Goal: Communication & Community: Answer question/provide support

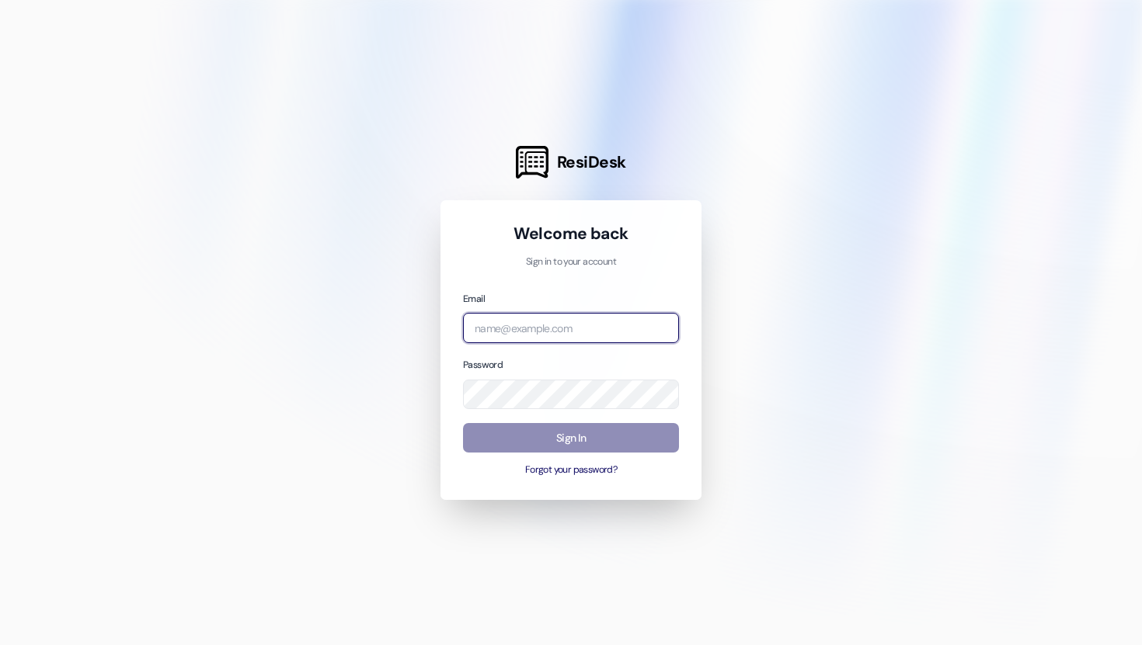
type input "[EMAIL_ADDRESS][DOMAIN_NAME]"
click at [567, 434] on button "Sign In" at bounding box center [571, 438] width 216 height 30
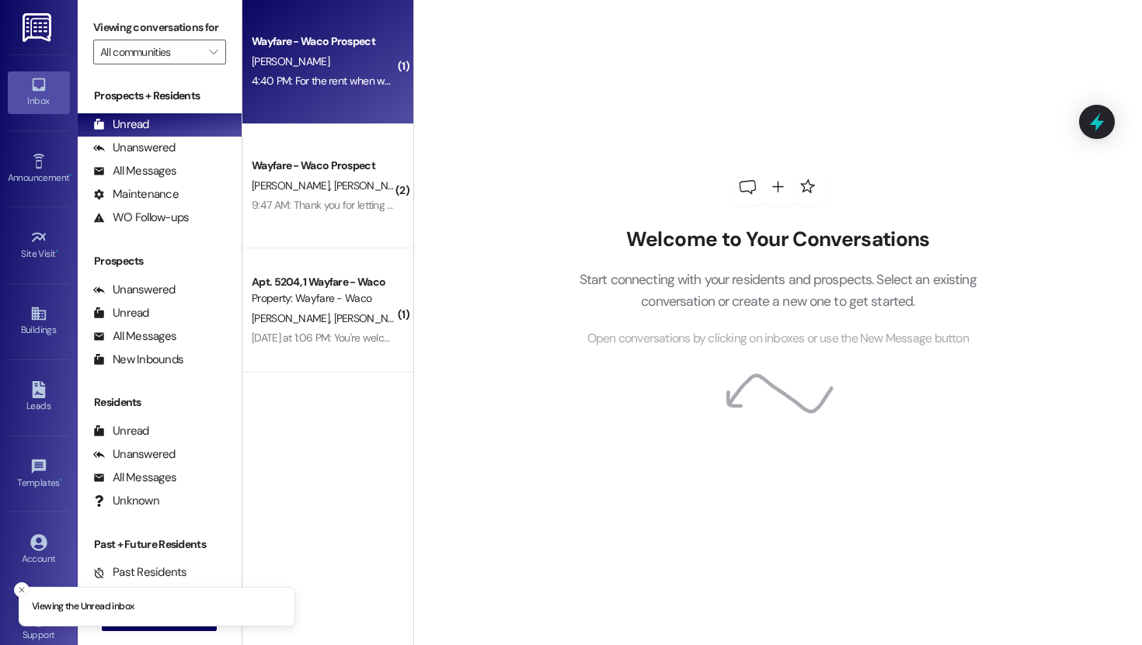
click at [309, 64] on div "[PERSON_NAME]" at bounding box center [323, 61] width 147 height 19
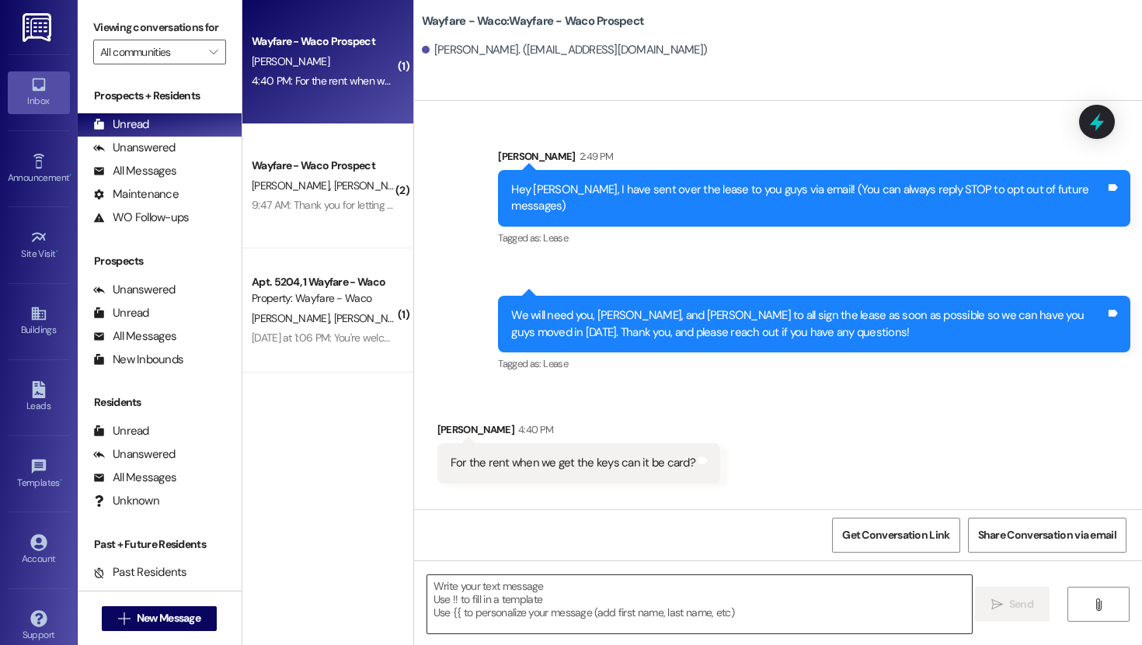
click at [523, 586] on textarea at bounding box center [699, 604] width 544 height 58
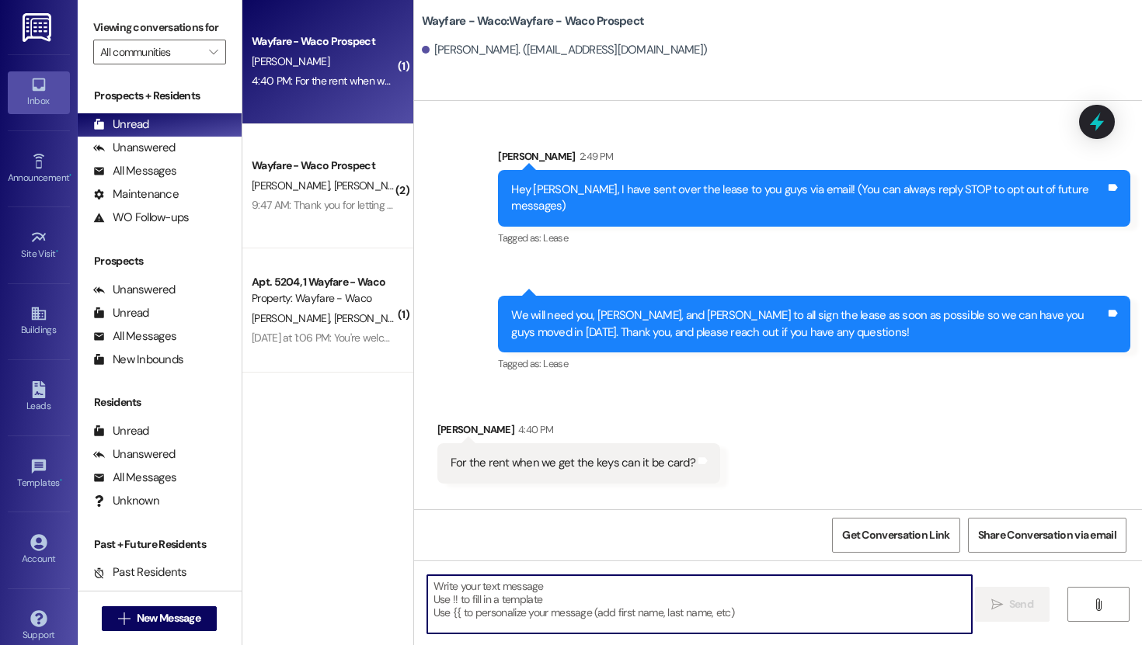
drag, startPoint x: 426, startPoint y: 254, endPoint x: 417, endPoint y: 246, distance: 12.1
click at [424, 251] on div "Sent via SMS [PERSON_NAME] 2:49 PM Hey [PERSON_NAME], I have sent over the leas…" at bounding box center [778, 249] width 728 height 273
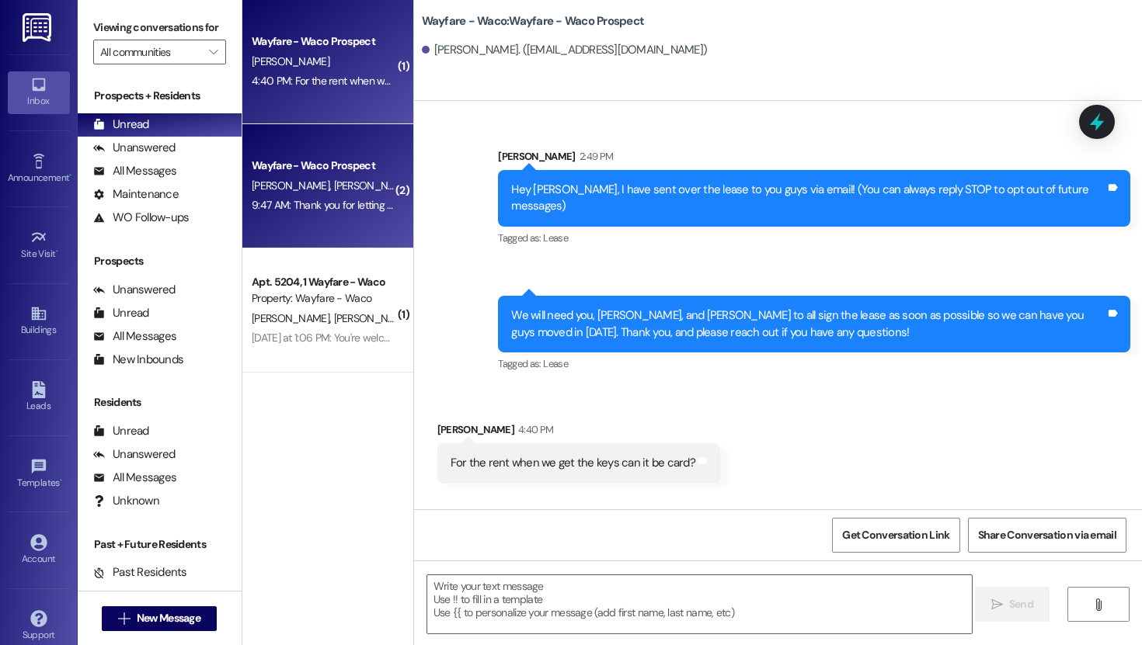
click at [355, 214] on div "9:47 AM: Thank you for letting us know 9:47 AM: Thank you for letting us know" at bounding box center [323, 205] width 147 height 19
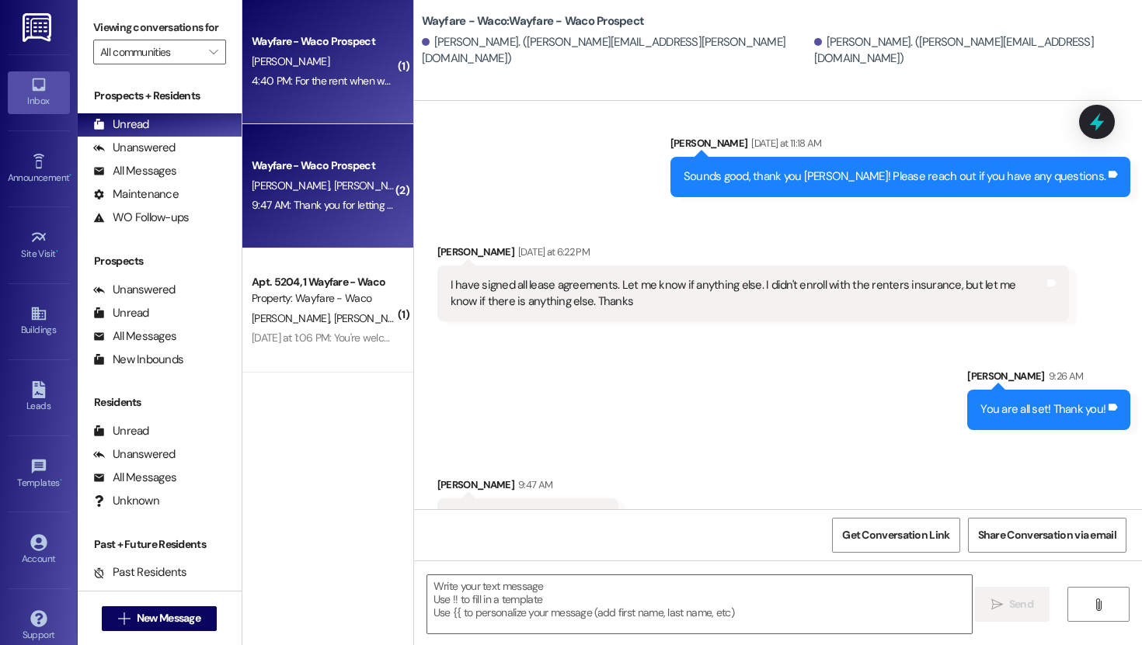
click at [317, 94] on div "Wayfare - Waco Prospect [PERSON_NAME] 4:40 PM: For the rent when we get the key…" at bounding box center [327, 62] width 171 height 124
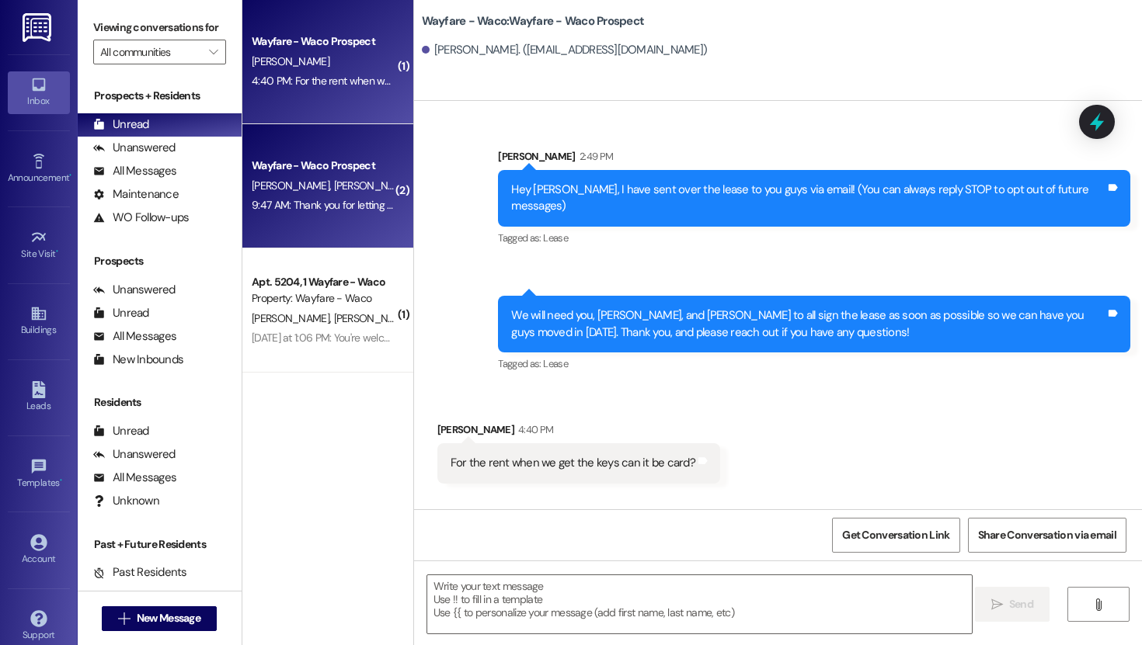
click at [331, 169] on div "Wayfare - Waco Prospect" at bounding box center [324, 166] width 144 height 16
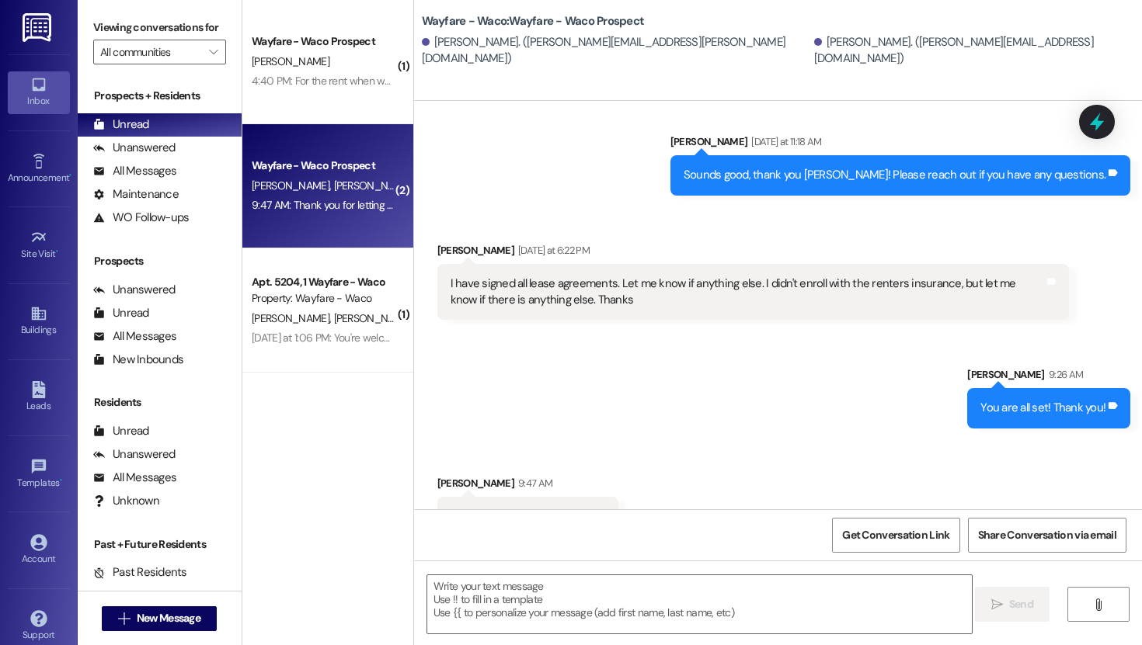
scroll to position [1185, 0]
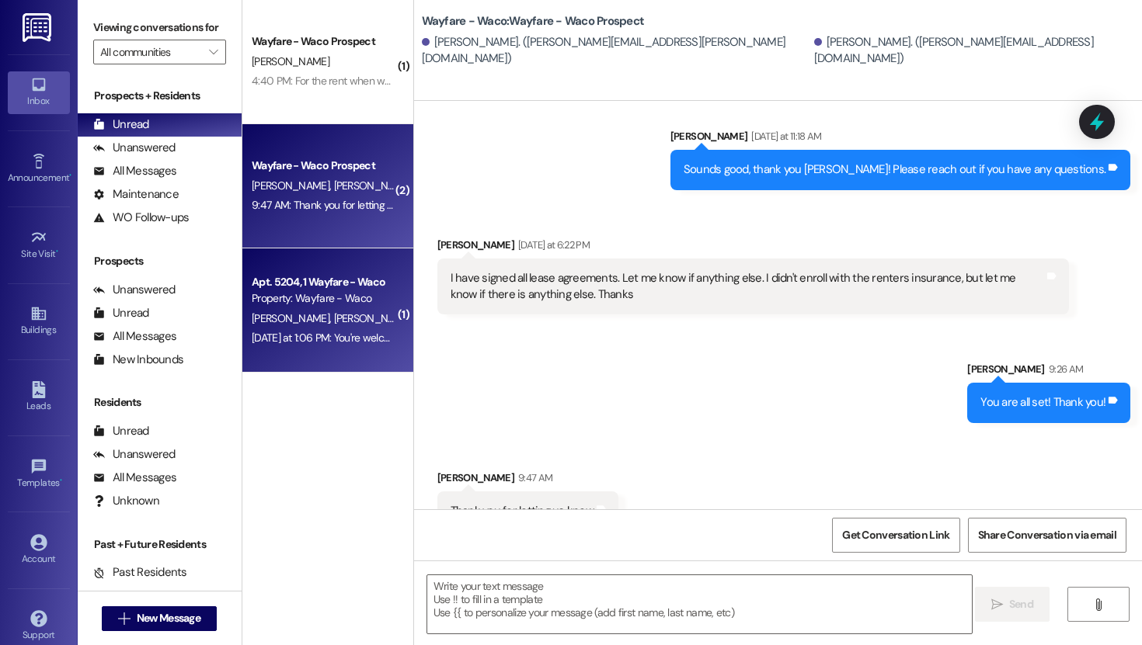
click at [333, 318] on div "[PERSON_NAME] [PERSON_NAME]" at bounding box center [323, 318] width 147 height 19
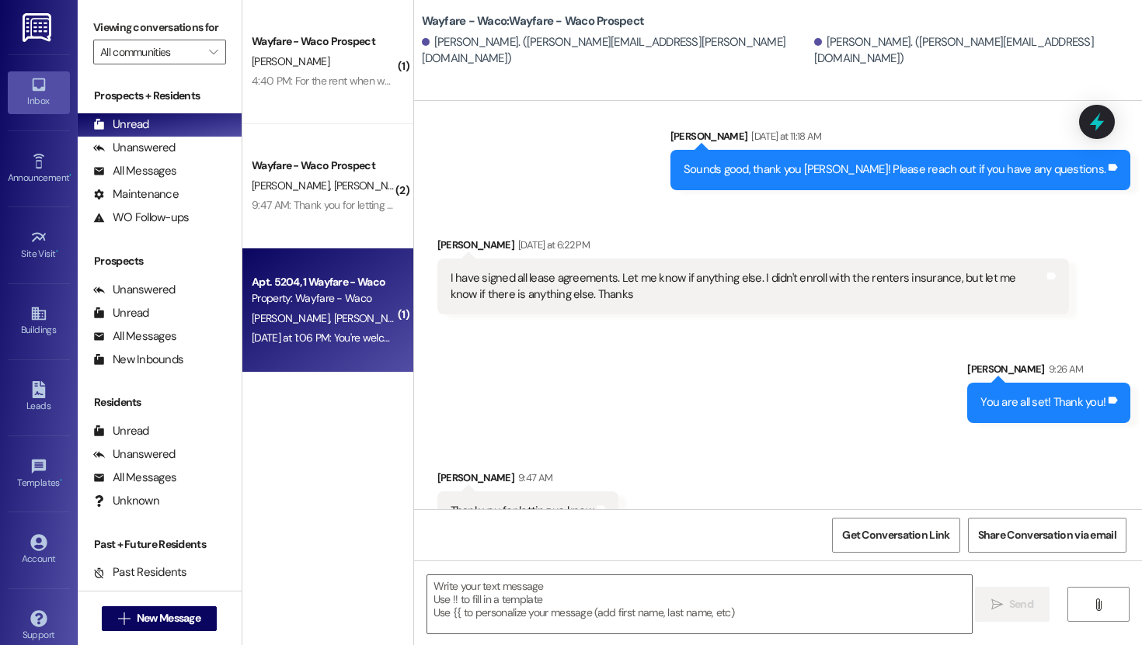
scroll to position [2736, 0]
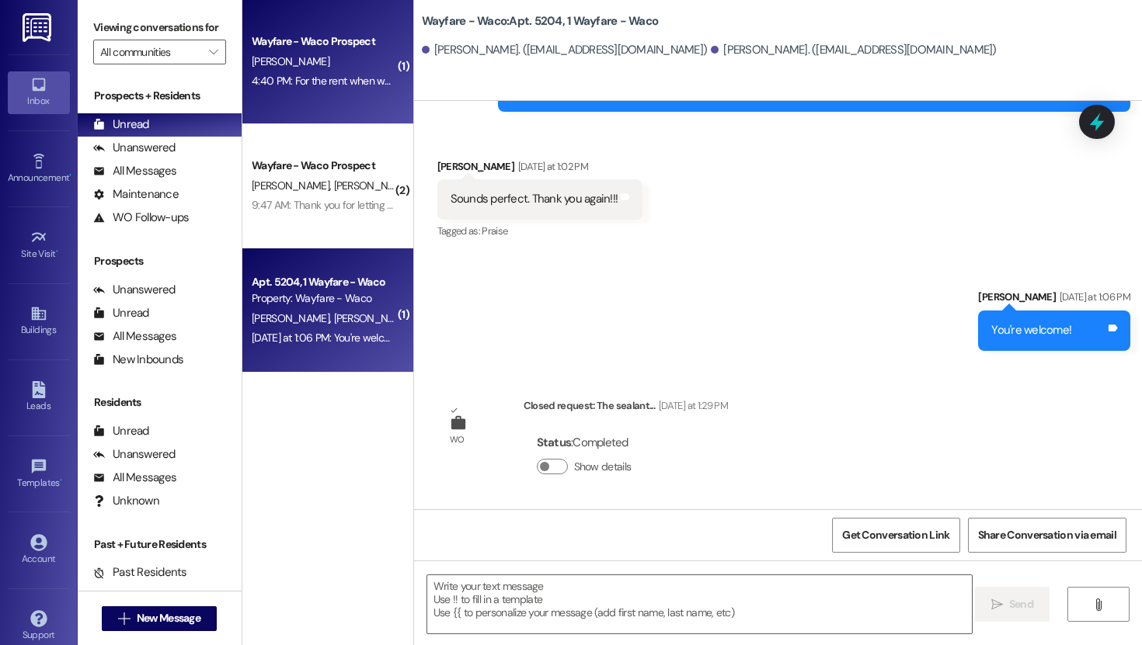
click at [288, 101] on div "Wayfare - Waco Prospect [PERSON_NAME] 4:40 PM: For the rent when we get the key…" at bounding box center [327, 62] width 171 height 124
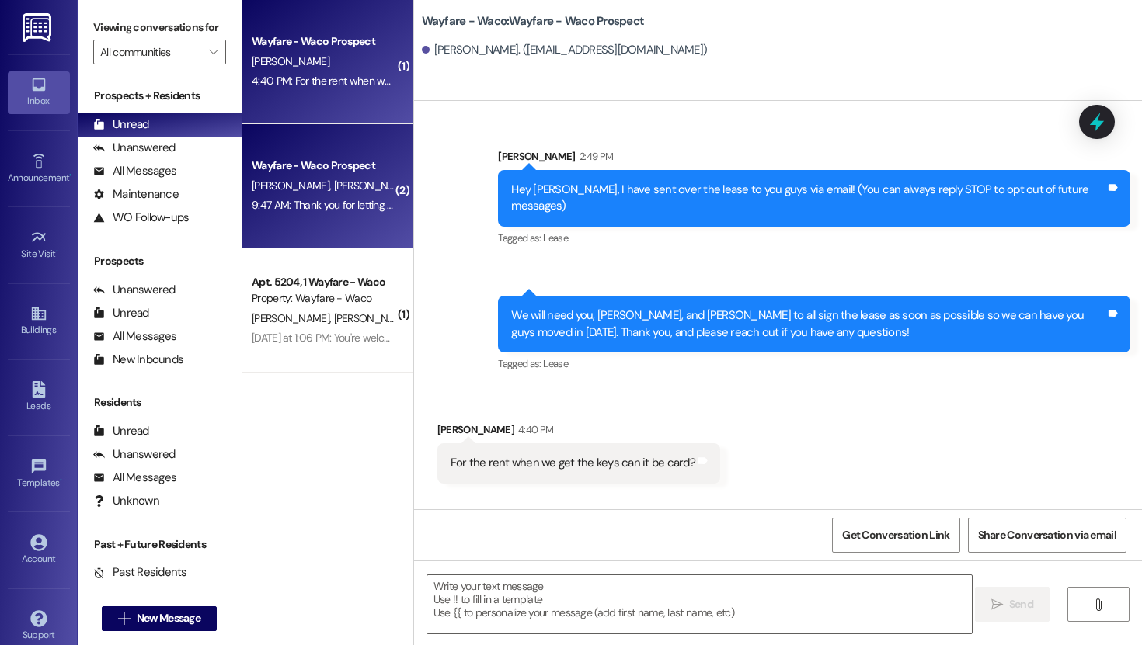
scroll to position [0, 0]
click at [306, 205] on div "9:47 AM: Thank you for letting us know 9:47 AM: Thank you for letting us know" at bounding box center [338, 205] width 172 height 14
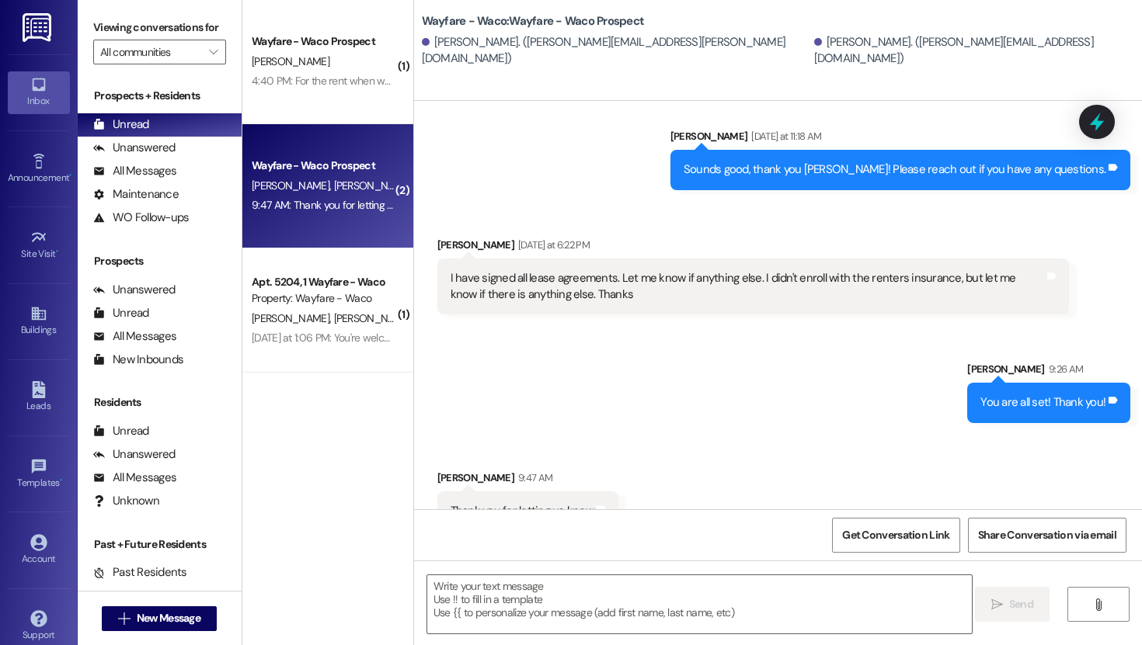
scroll to position [1186, 0]
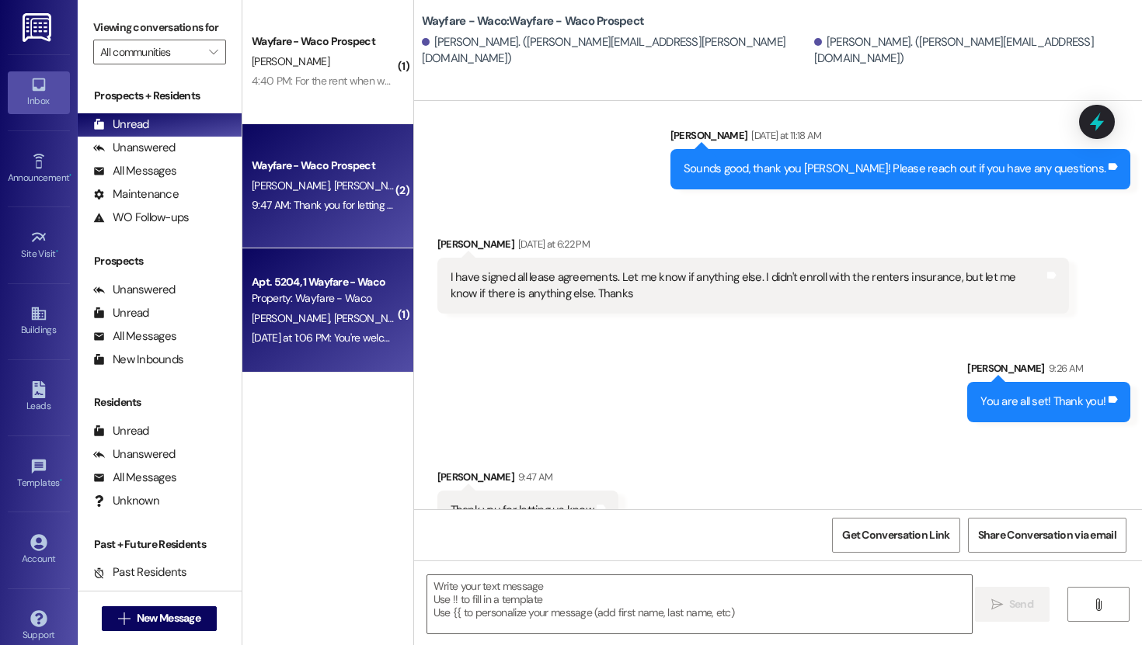
click at [335, 327] on div "[PERSON_NAME] [PERSON_NAME]" at bounding box center [323, 318] width 147 height 19
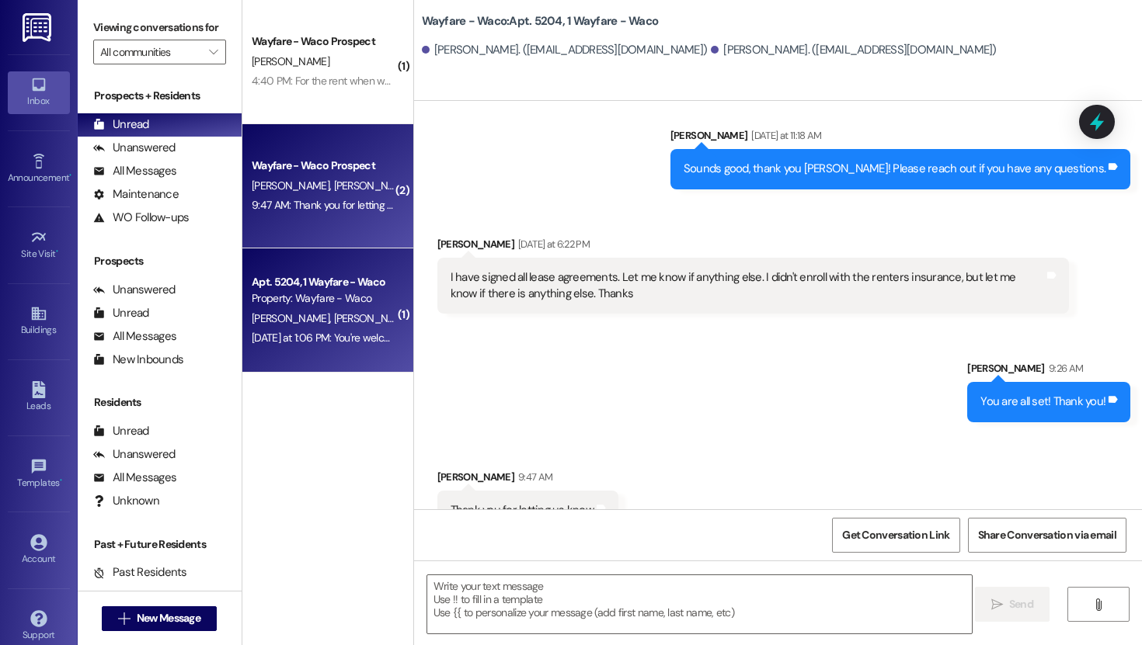
scroll to position [2735, 0]
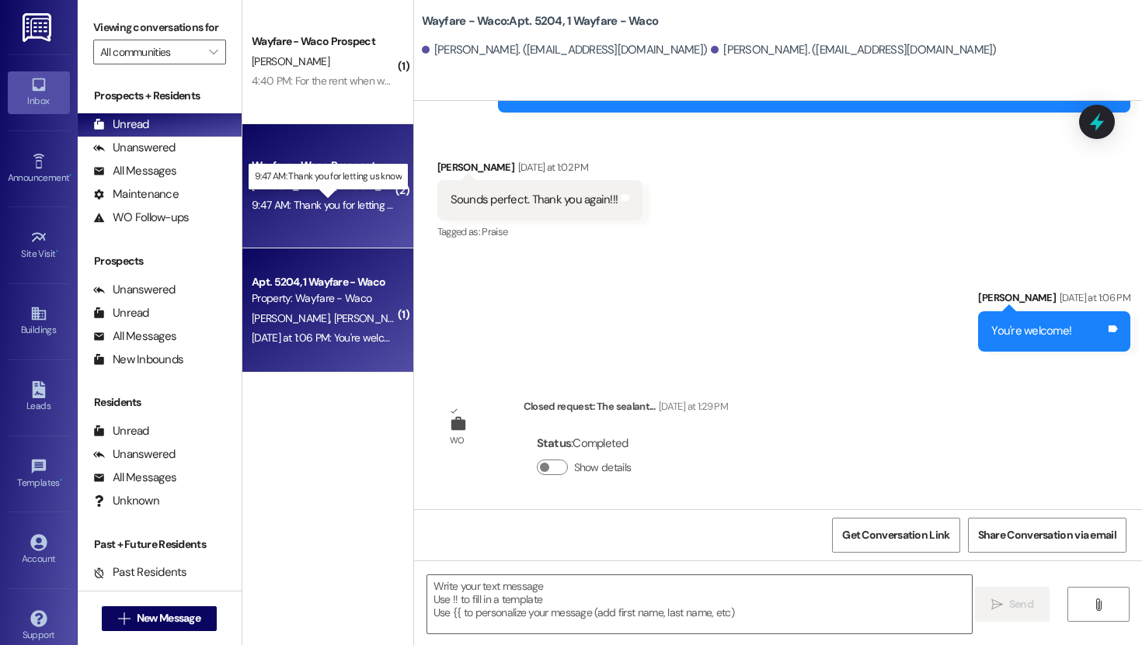
click at [328, 207] on div "9:47 AM: Thank you for letting us know 9:47 AM: Thank you for letting us know" at bounding box center [338, 205] width 172 height 14
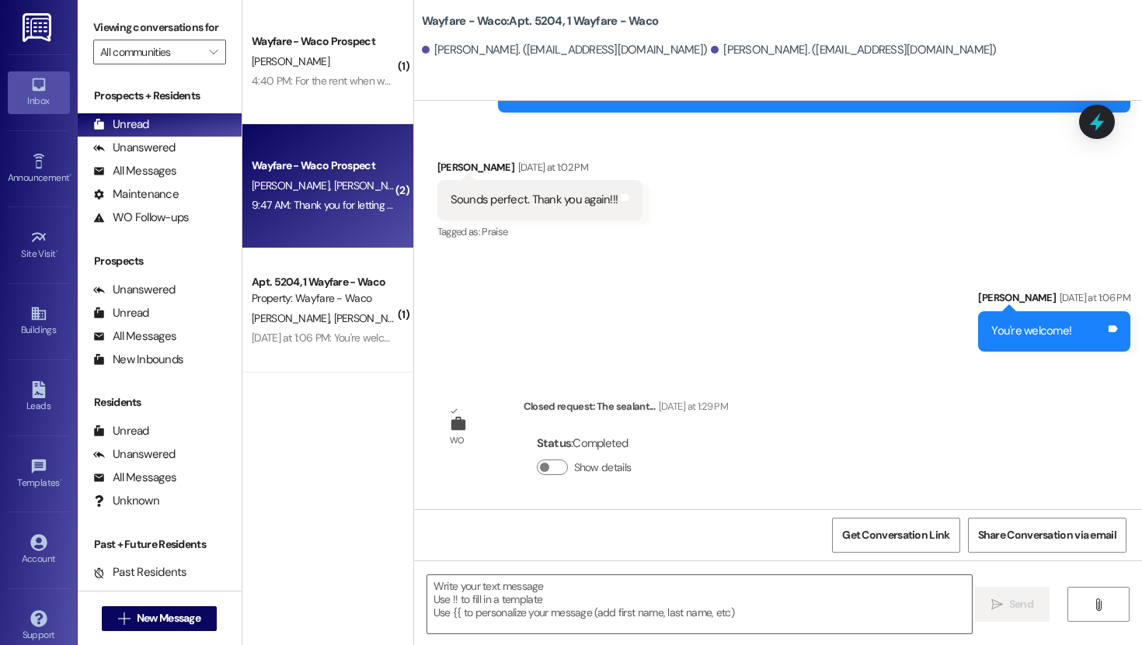
scroll to position [1185, 0]
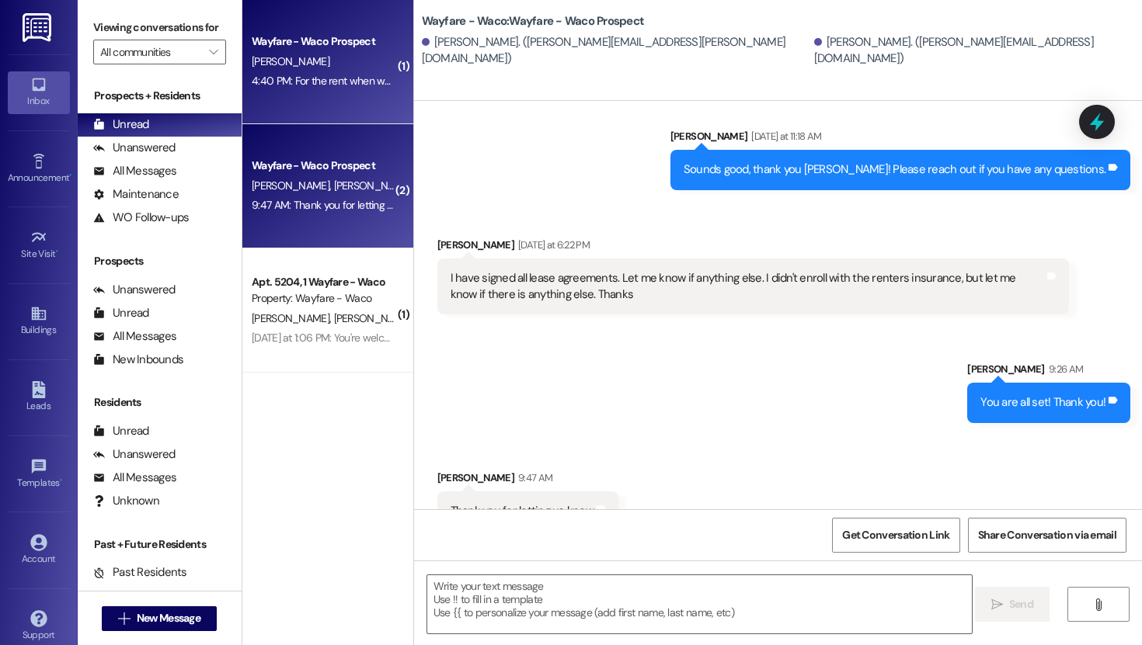
click at [297, 68] on div "[PERSON_NAME]" at bounding box center [323, 61] width 147 height 19
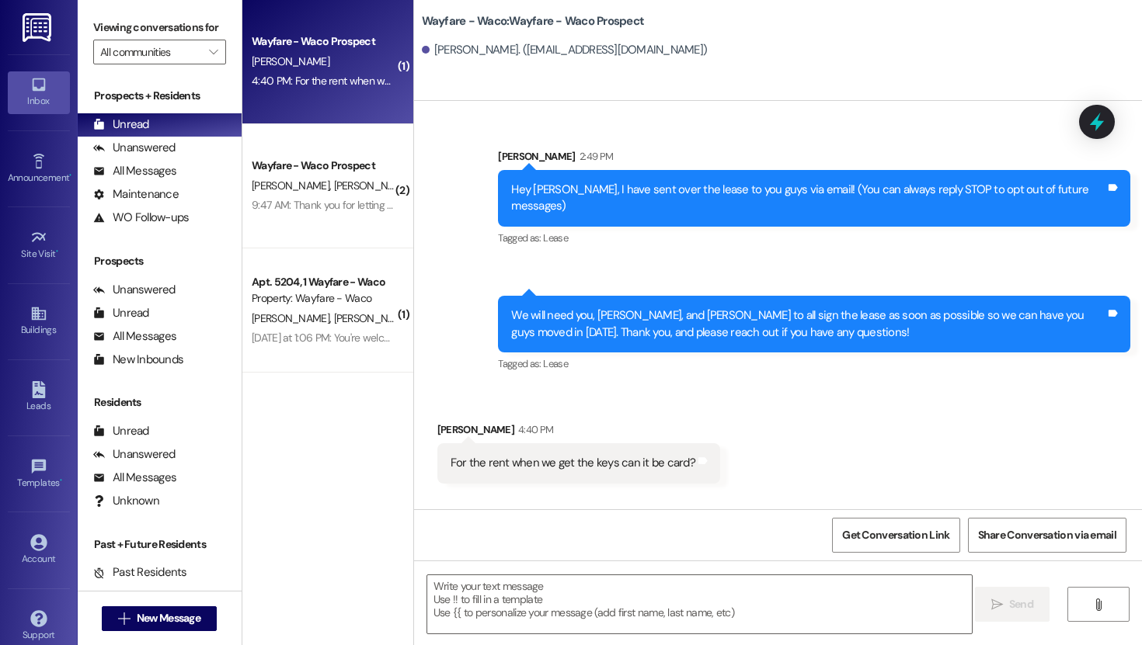
scroll to position [0, 0]
click at [166, 179] on div "All Messages" at bounding box center [134, 171] width 83 height 16
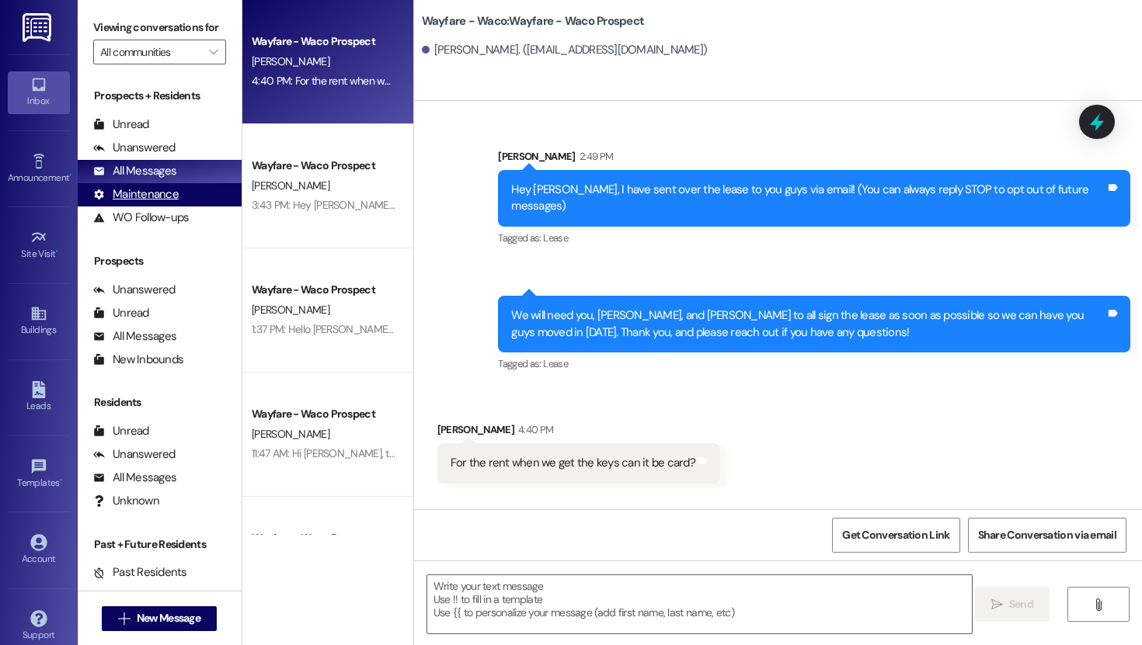
click at [158, 203] on div "Maintenance" at bounding box center [135, 194] width 85 height 16
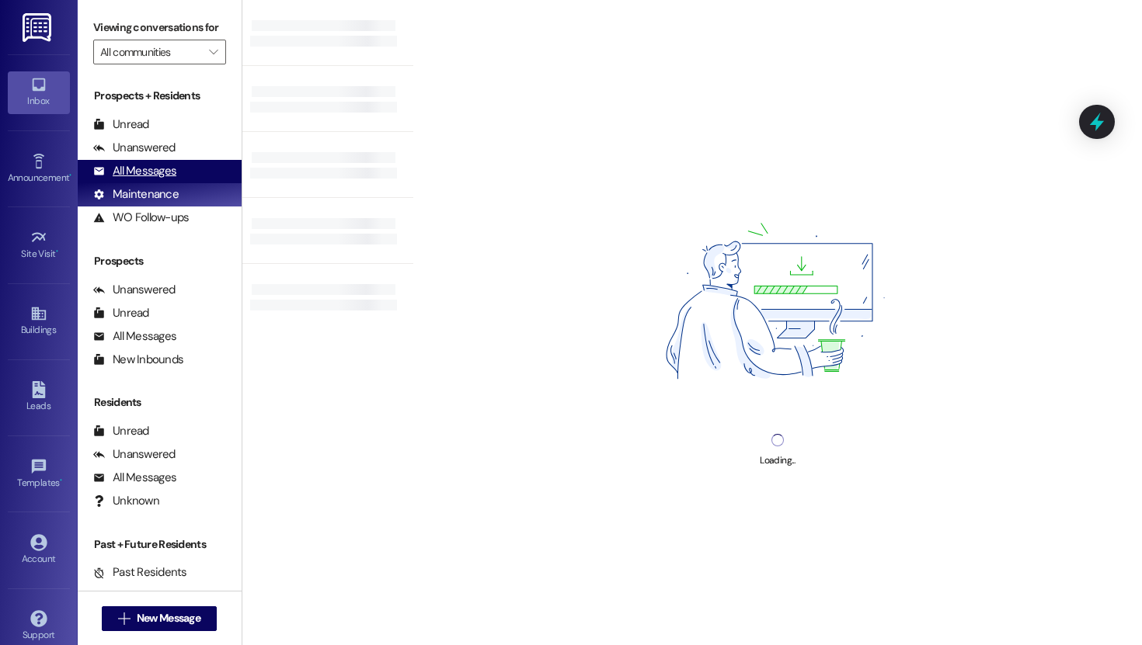
click at [163, 179] on div "All Messages" at bounding box center [134, 171] width 83 height 16
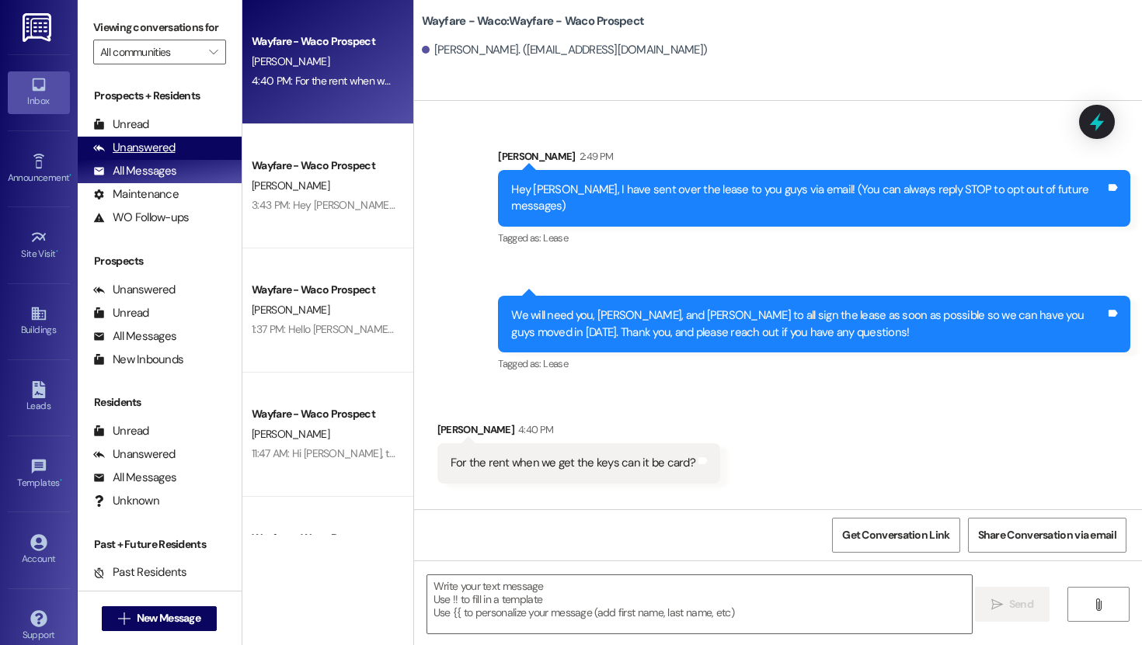
click at [169, 156] on div "Unanswered" at bounding box center [134, 148] width 82 height 16
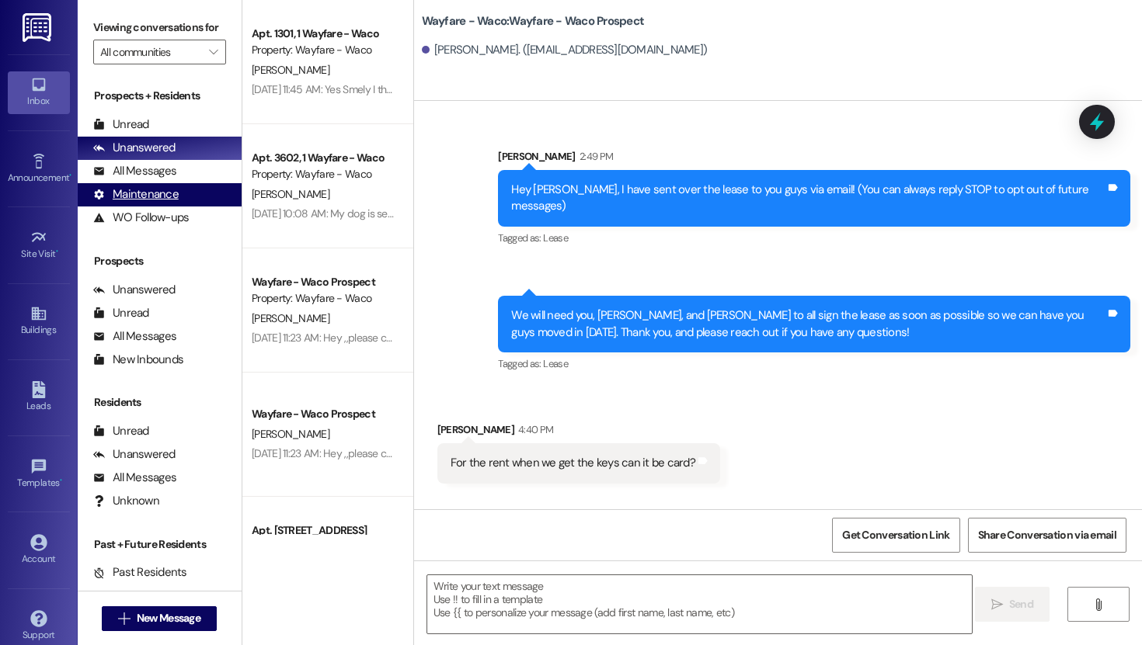
click at [165, 203] on div "Maintenance" at bounding box center [135, 194] width 85 height 16
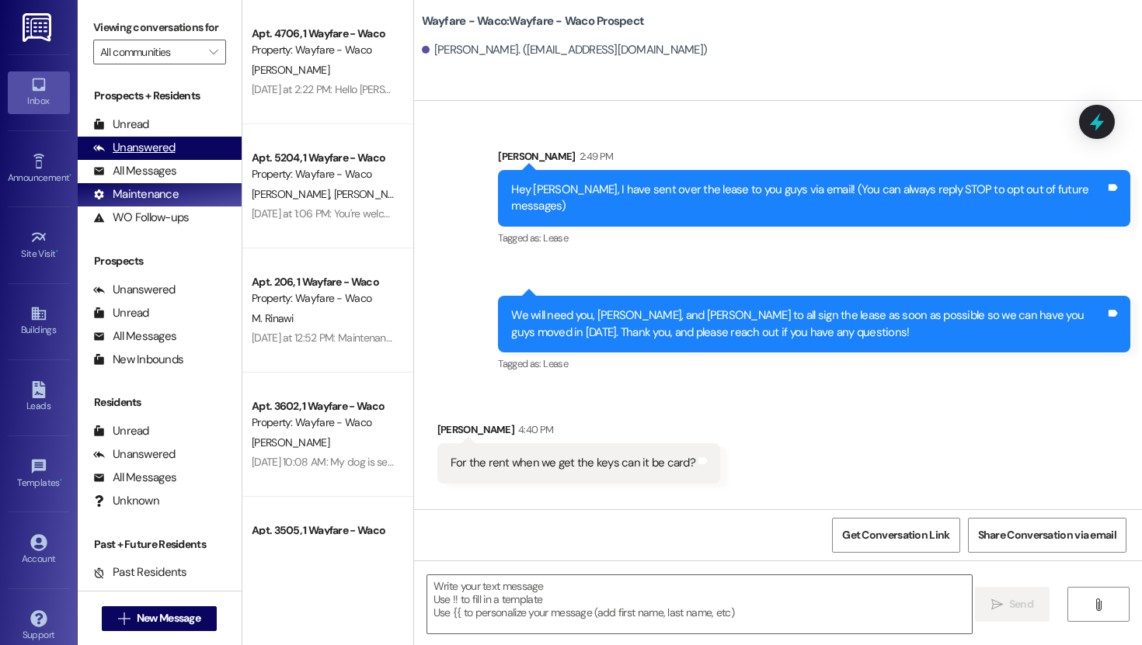
click at [158, 156] on div "Unanswered" at bounding box center [134, 148] width 82 height 16
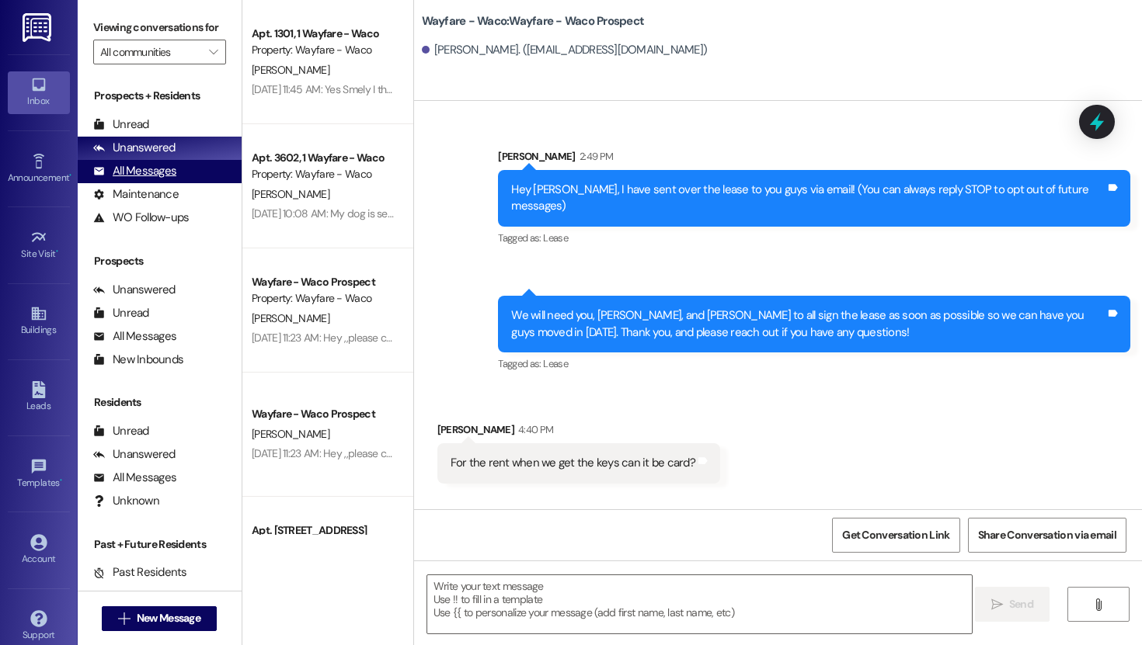
click at [155, 179] on div "All Messages" at bounding box center [134, 171] width 83 height 16
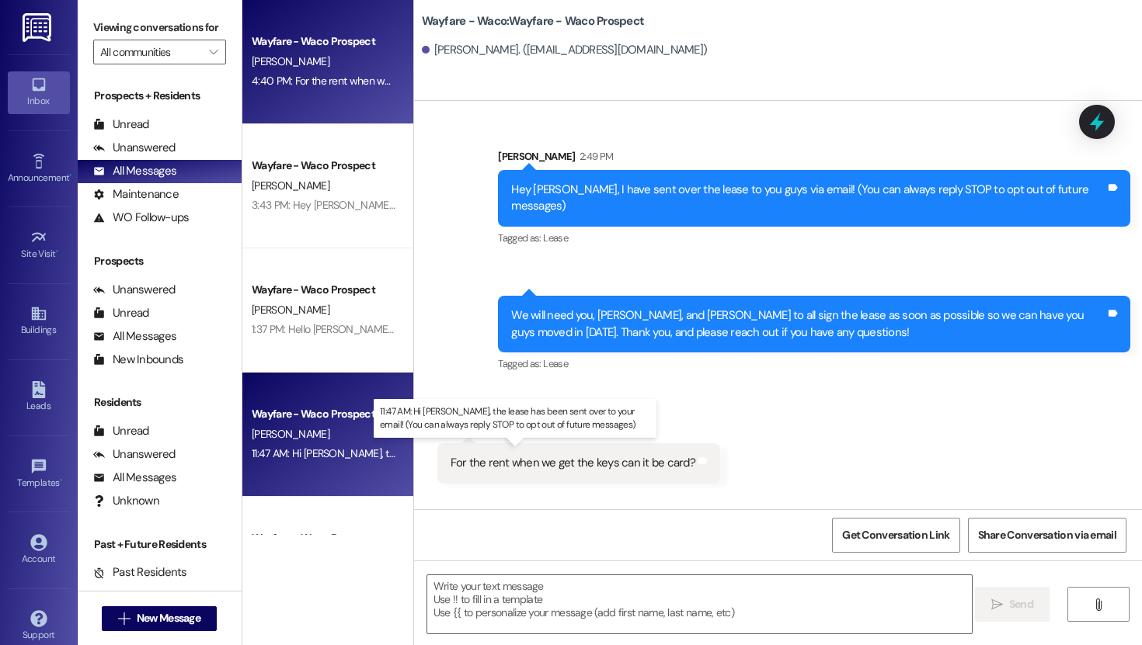
click at [326, 447] on div "11:47 AM: Hi [PERSON_NAME], the lease has been sent over to your email! (You ca…" at bounding box center [549, 454] width 595 height 14
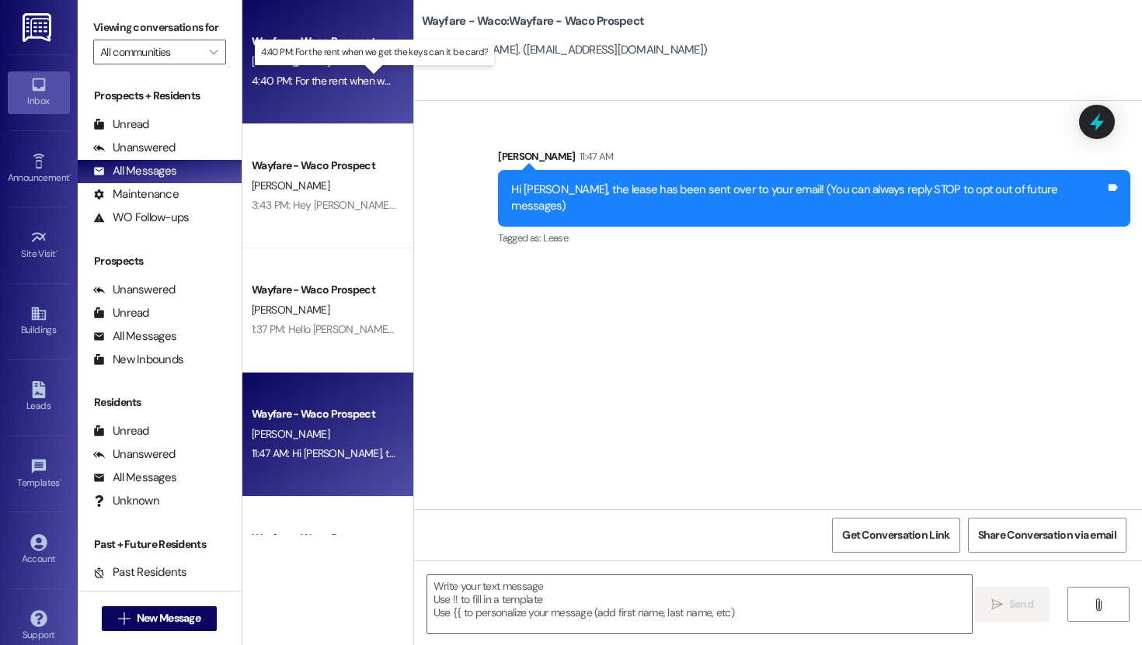
click at [297, 78] on div "4:40 PM: For the rent when we get the keys can it be card? 4:40 PM: For the ren…" at bounding box center [385, 81] width 266 height 14
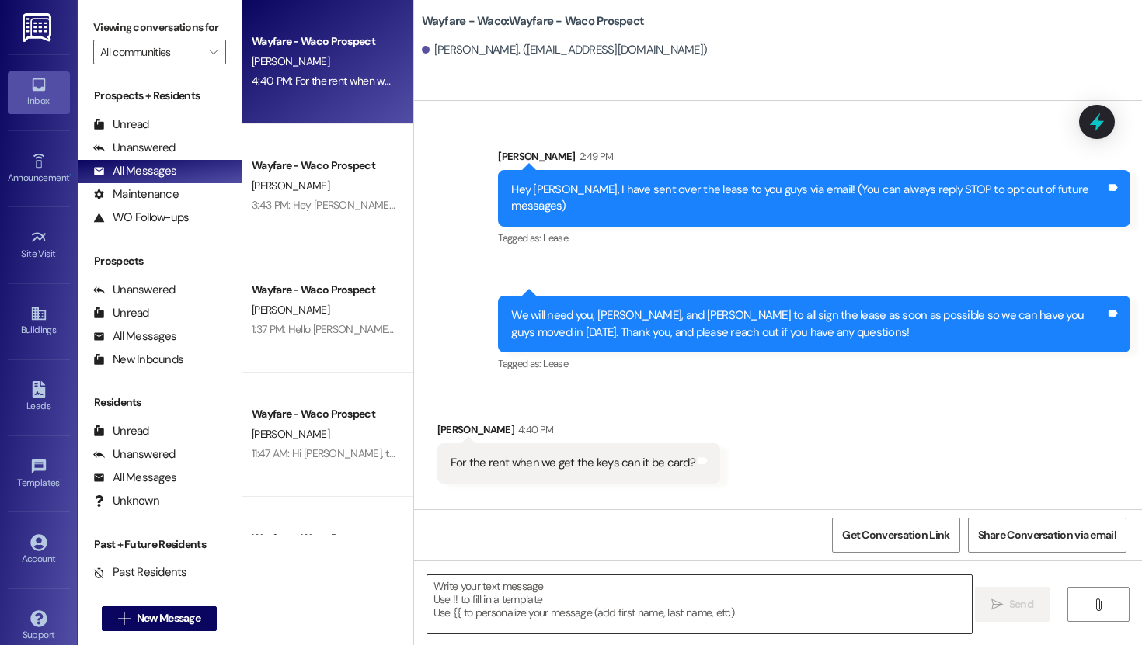
click at [520, 593] on textarea at bounding box center [699, 604] width 544 height 58
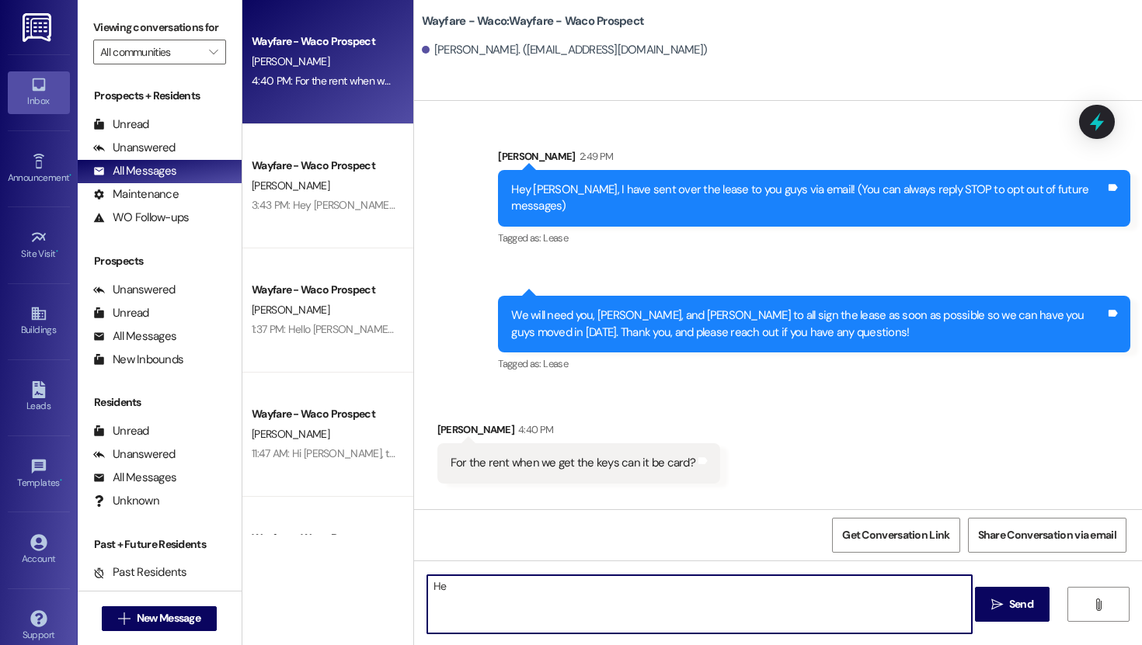
type textarea "H"
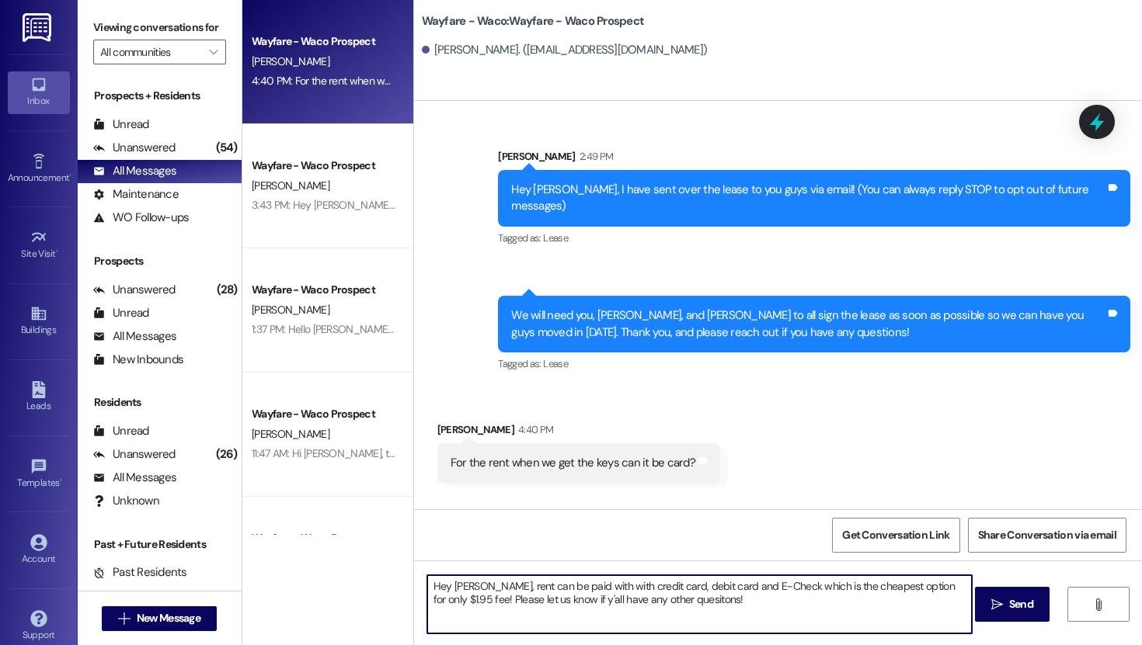
click at [694, 622] on textarea "Hey [PERSON_NAME], rent can be paid with with credit card, debit card and E-Che…" at bounding box center [699, 604] width 544 height 58
click at [760, 589] on textarea "Hey [PERSON_NAME], rent can be paid with with credit card, debit card and E-Che…" at bounding box center [699, 604] width 544 height 58
type textarea "Hey [PERSON_NAME], rent can be paid with with credit card, debit card and E-Che…"
click at [1006, 606] on span "Send" at bounding box center [1021, 604] width 30 height 16
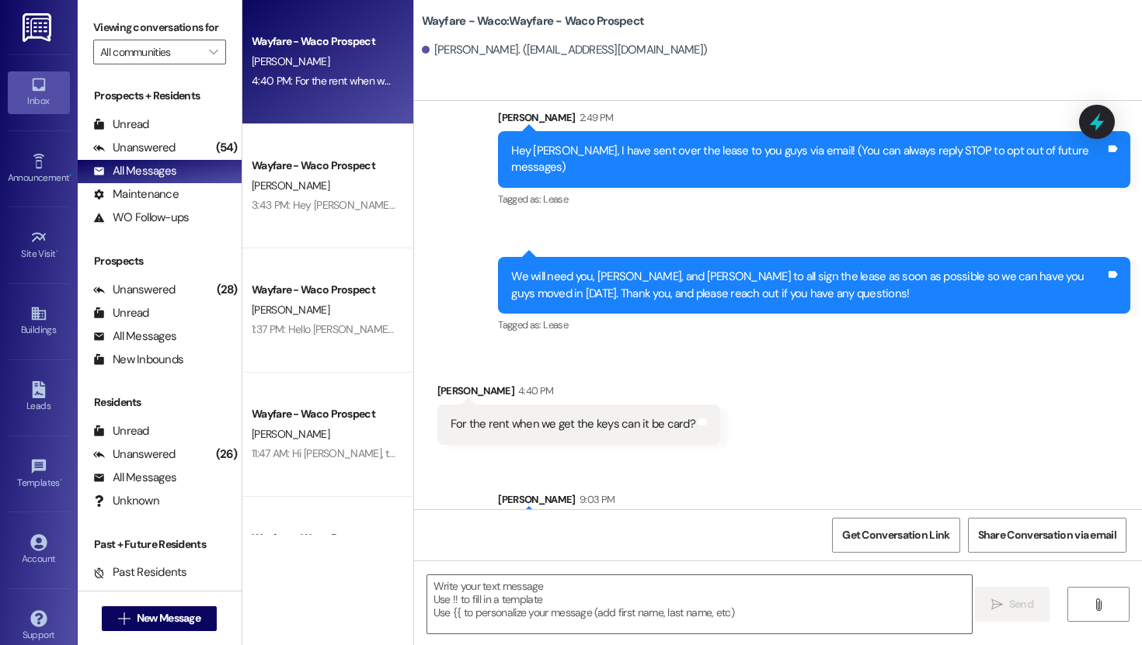
scroll to position [95, 0]
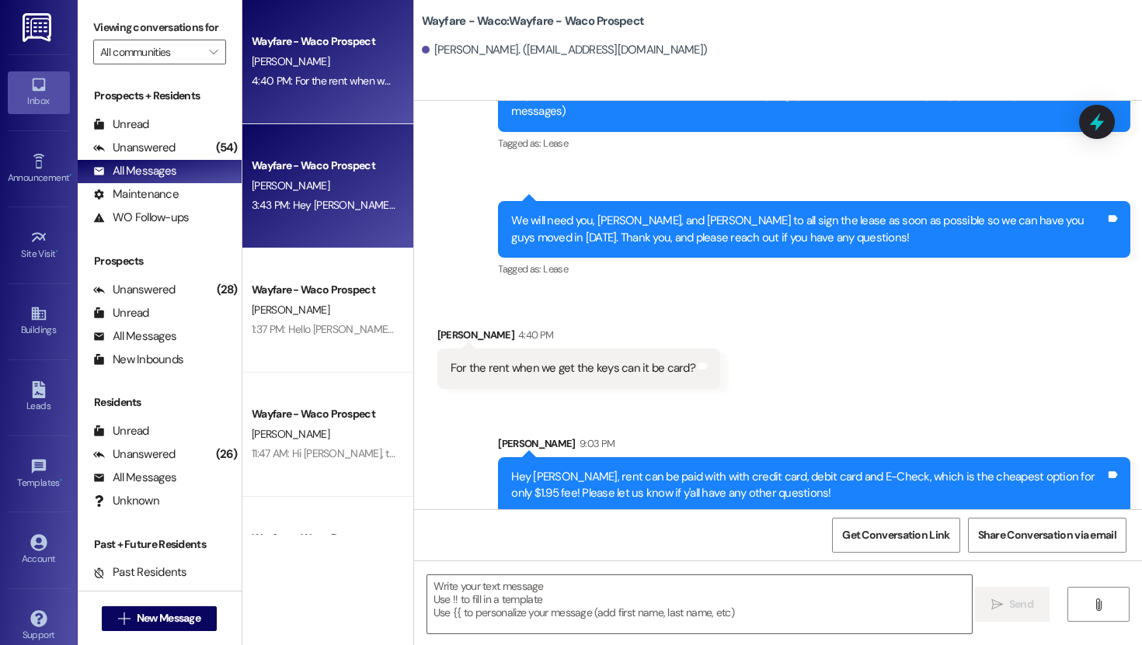
click at [297, 163] on div "Wayfare - Waco Prospect" at bounding box center [324, 166] width 144 height 16
click at [325, 57] on div "[PERSON_NAME]" at bounding box center [323, 61] width 147 height 19
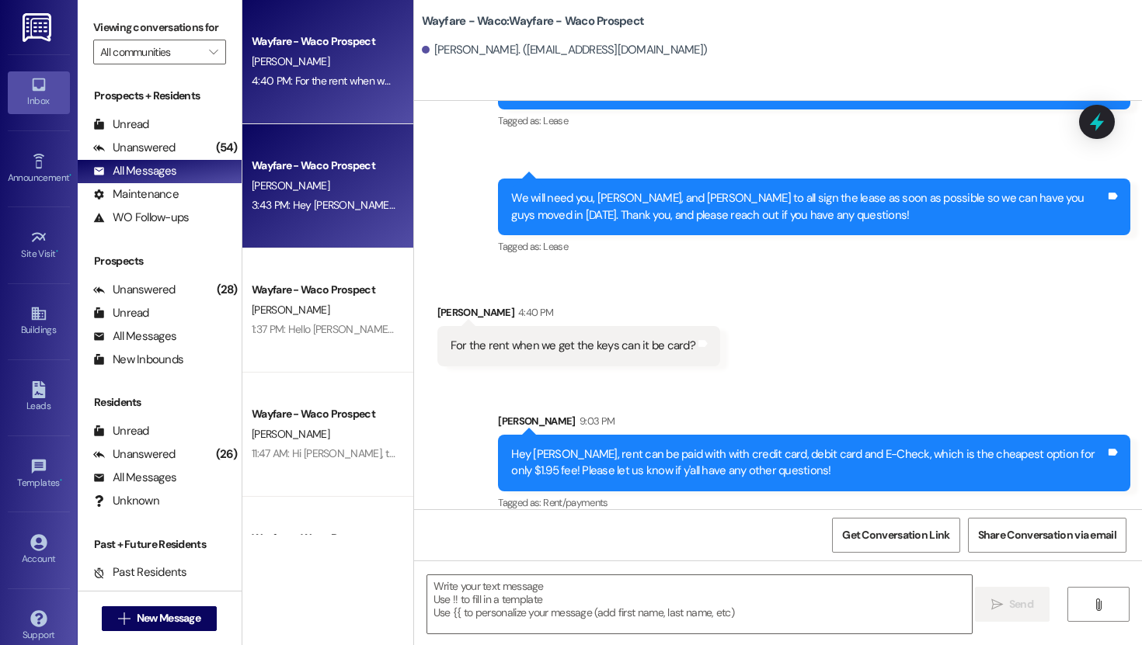
click at [320, 183] on div "[PERSON_NAME]" at bounding box center [323, 185] width 147 height 19
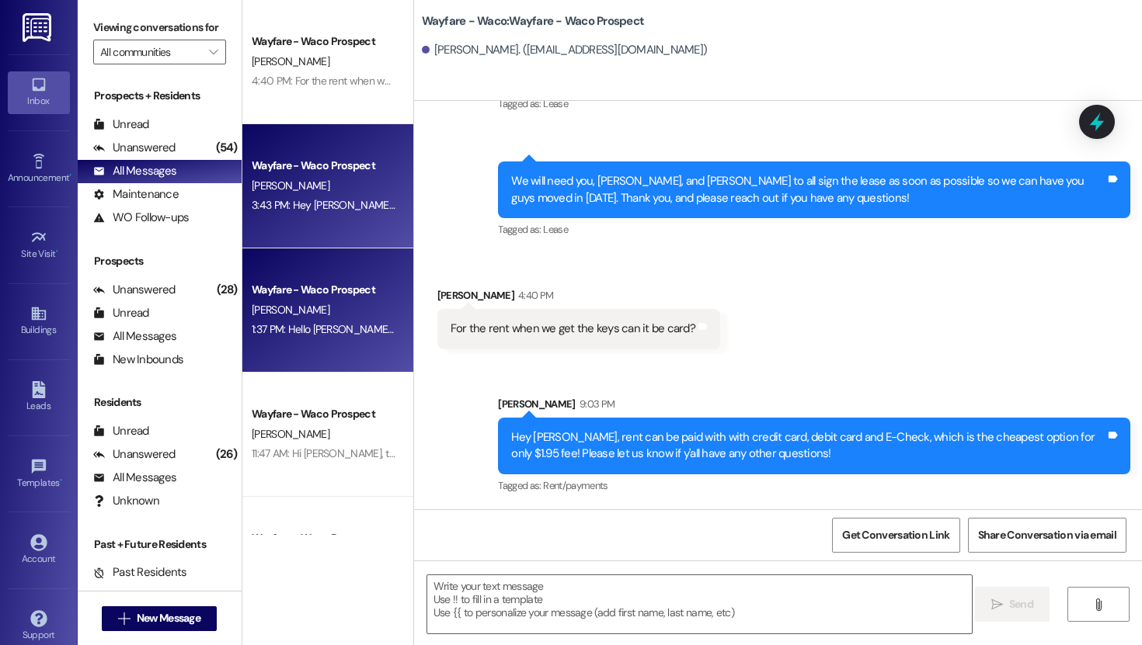
click at [328, 292] on div "Wayfare - Waco Prospect" at bounding box center [324, 290] width 144 height 16
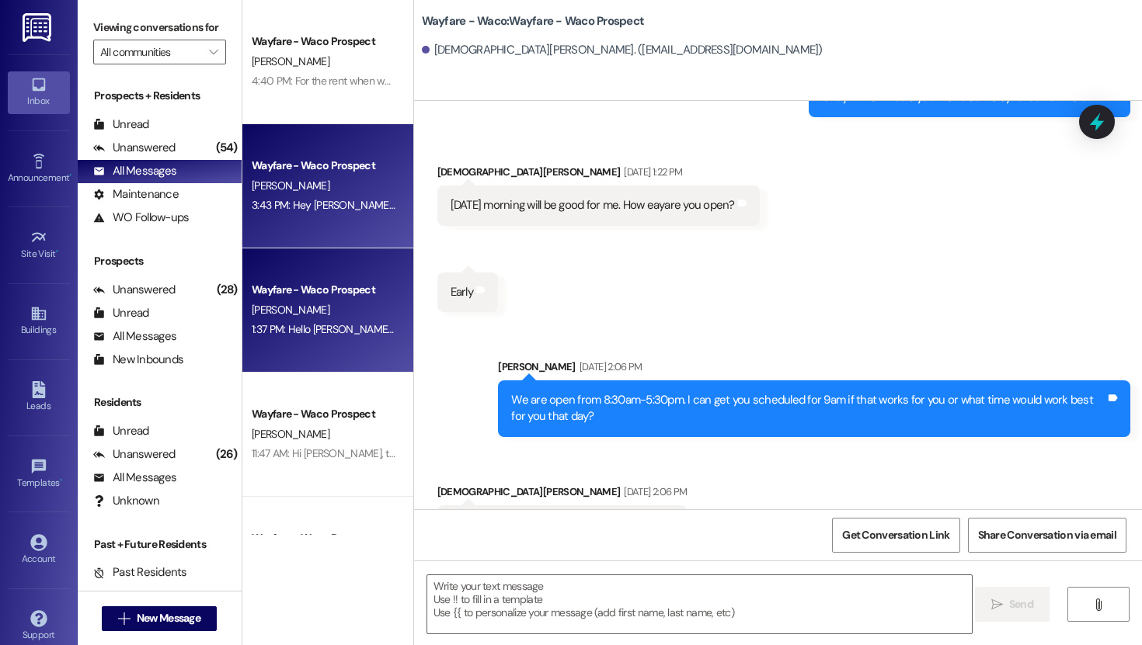
scroll to position [0, 0]
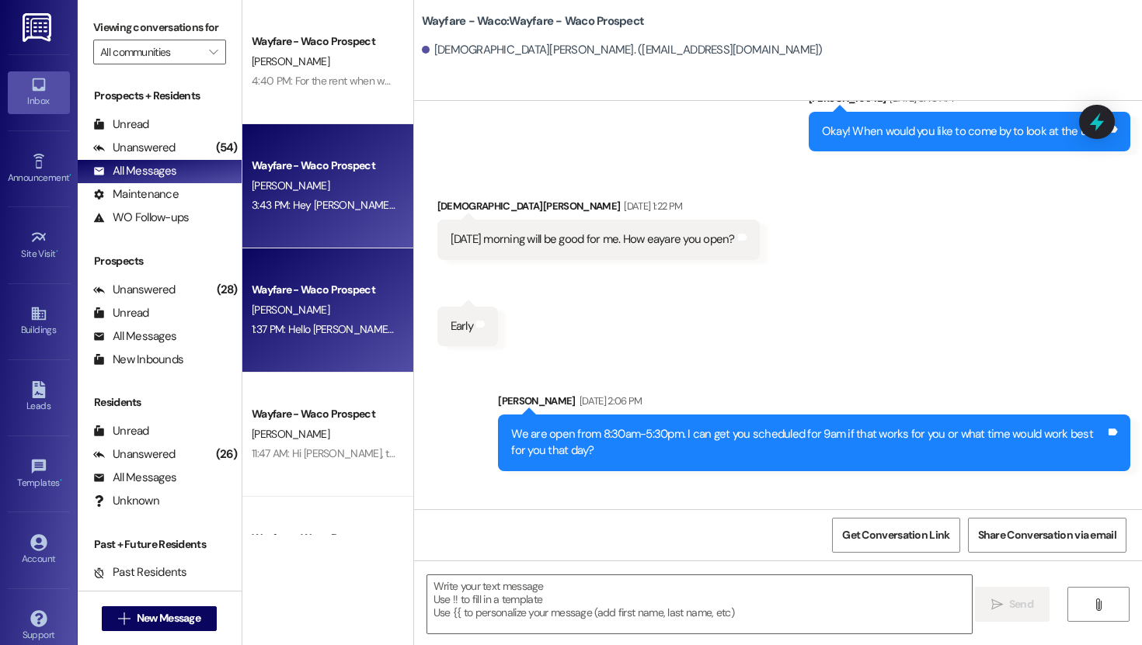
click at [327, 163] on div "Wayfare - Waco Prospect" at bounding box center [324, 166] width 144 height 16
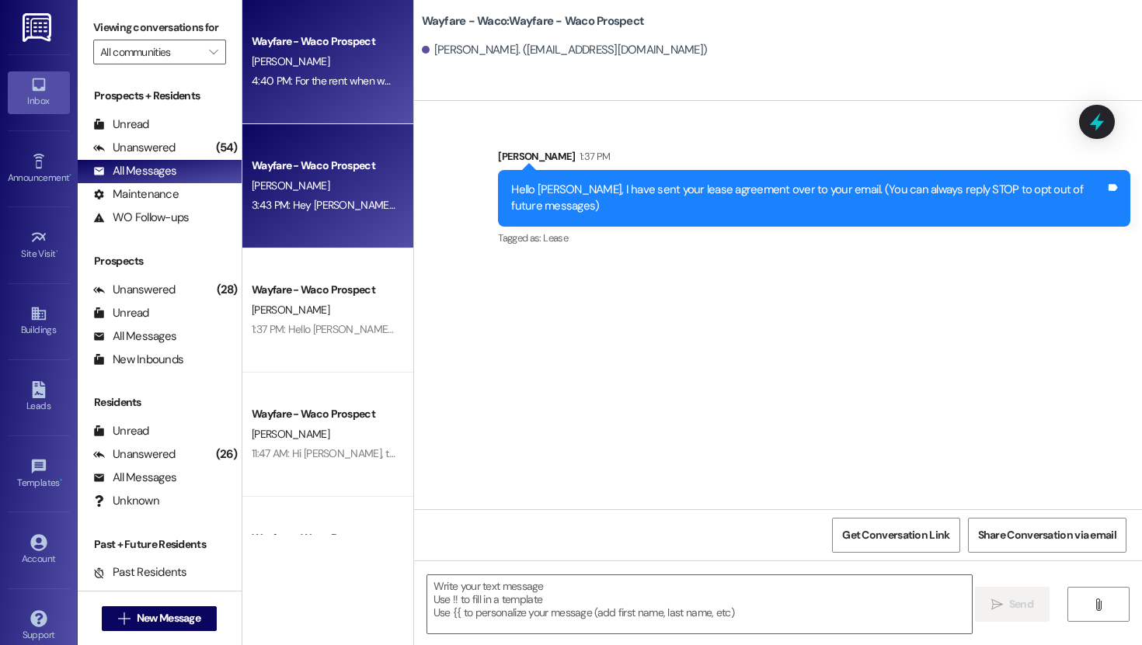
click at [322, 99] on div "Wayfare - Waco Prospect [PERSON_NAME] 4:40 PM: For the rent when we get the key…" at bounding box center [327, 62] width 171 height 124
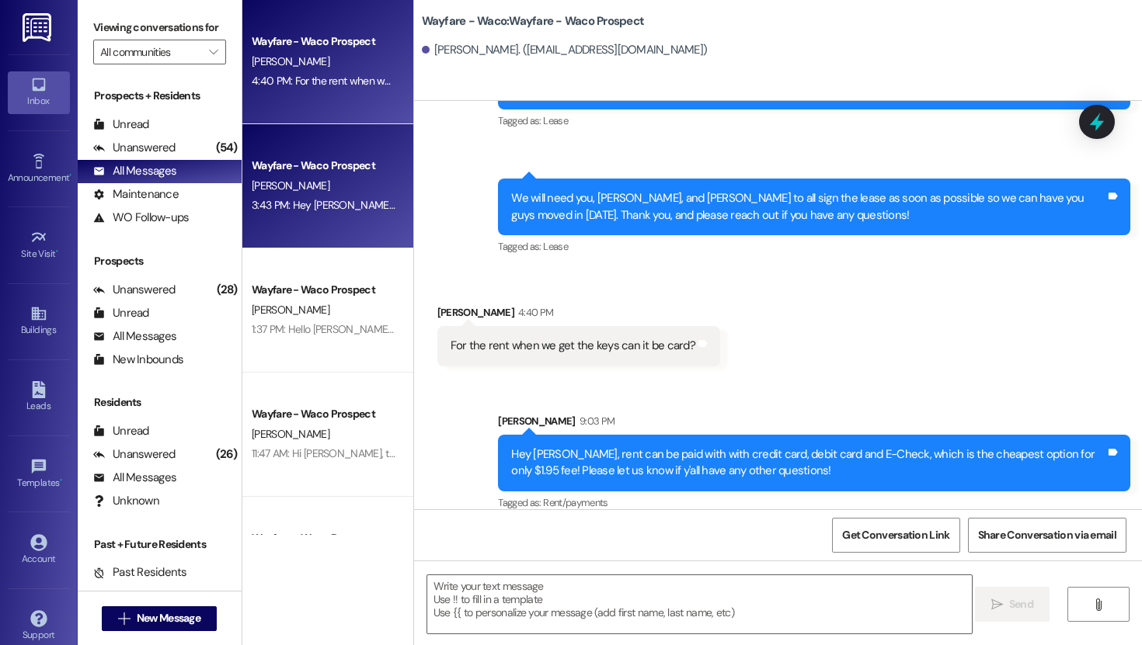
click at [318, 179] on div "[PERSON_NAME]" at bounding box center [323, 185] width 147 height 19
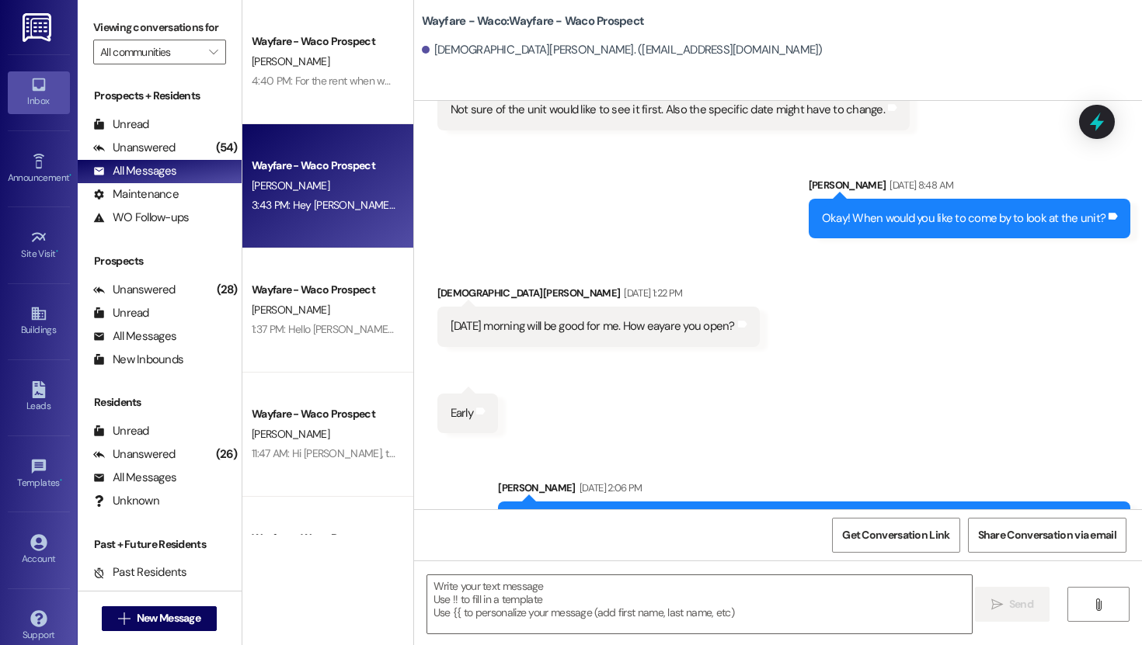
click at [322, 241] on div "Wayfare - Waco Prospect [PERSON_NAME] 3:43 PM: Hey [PERSON_NAME], I just wanted…" at bounding box center [327, 186] width 171 height 124
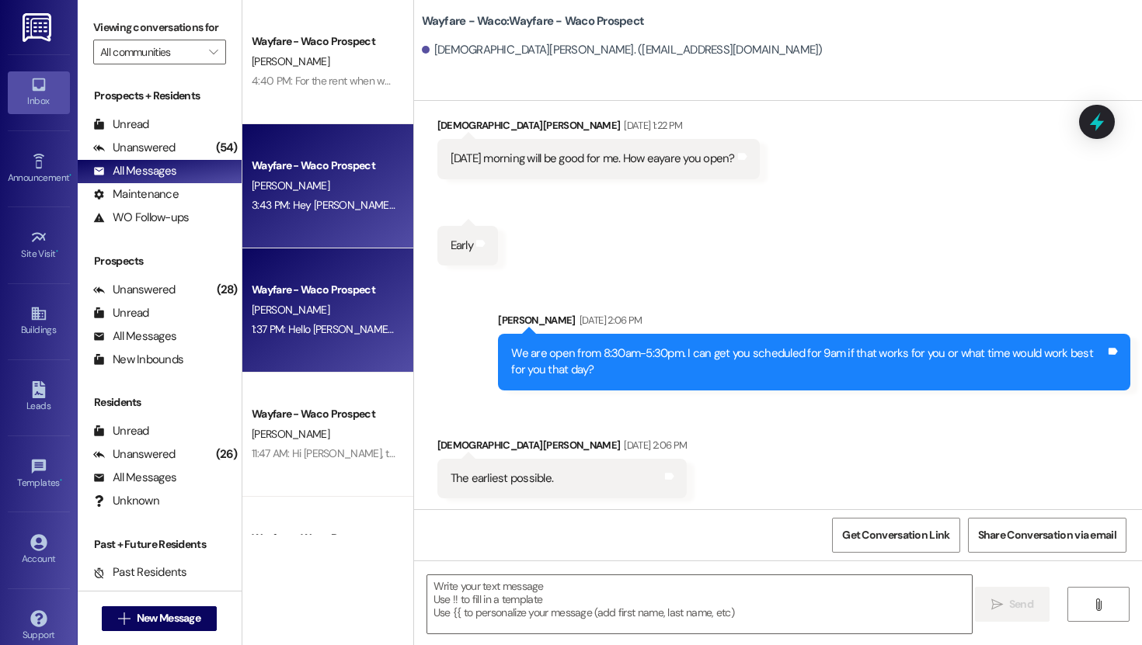
scroll to position [770, 0]
click at [321, 266] on div "Wayfare - Waco Prospect [PERSON_NAME] 1:37 PM: Hello [PERSON_NAME], I have sent…" at bounding box center [327, 311] width 171 height 124
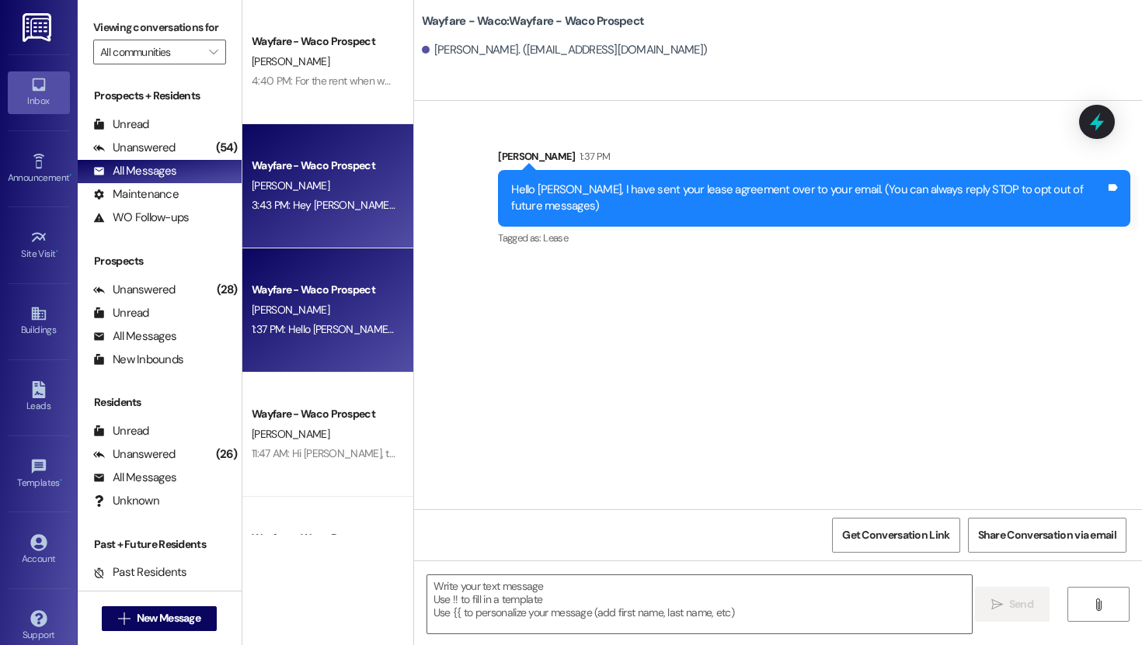
scroll to position [0, 0]
click at [327, 180] on div "[PERSON_NAME]" at bounding box center [323, 185] width 147 height 19
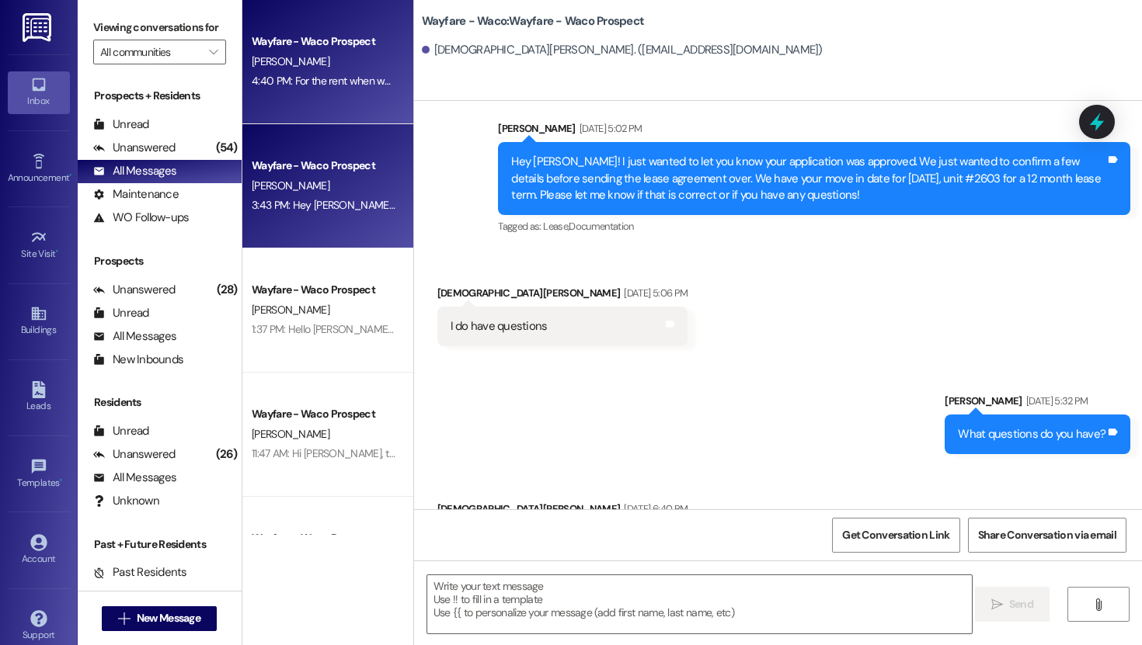
click at [332, 100] on div "Wayfare - Waco Prospect [PERSON_NAME] 4:40 PM: For the rent when we get the key…" at bounding box center [327, 62] width 171 height 124
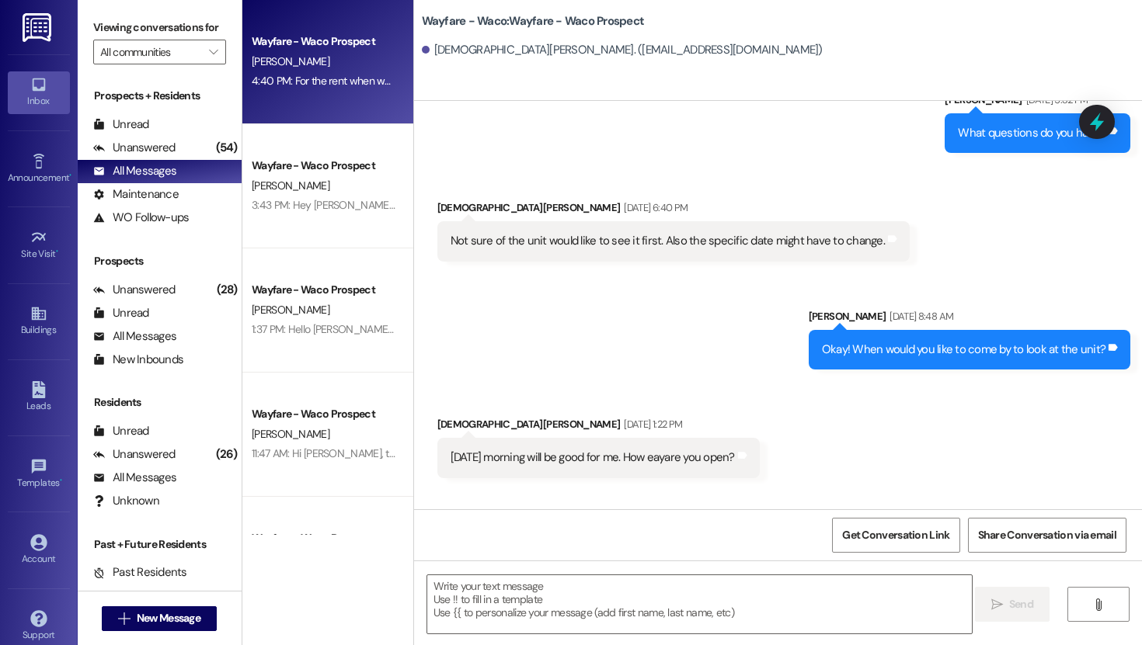
scroll to position [117, 0]
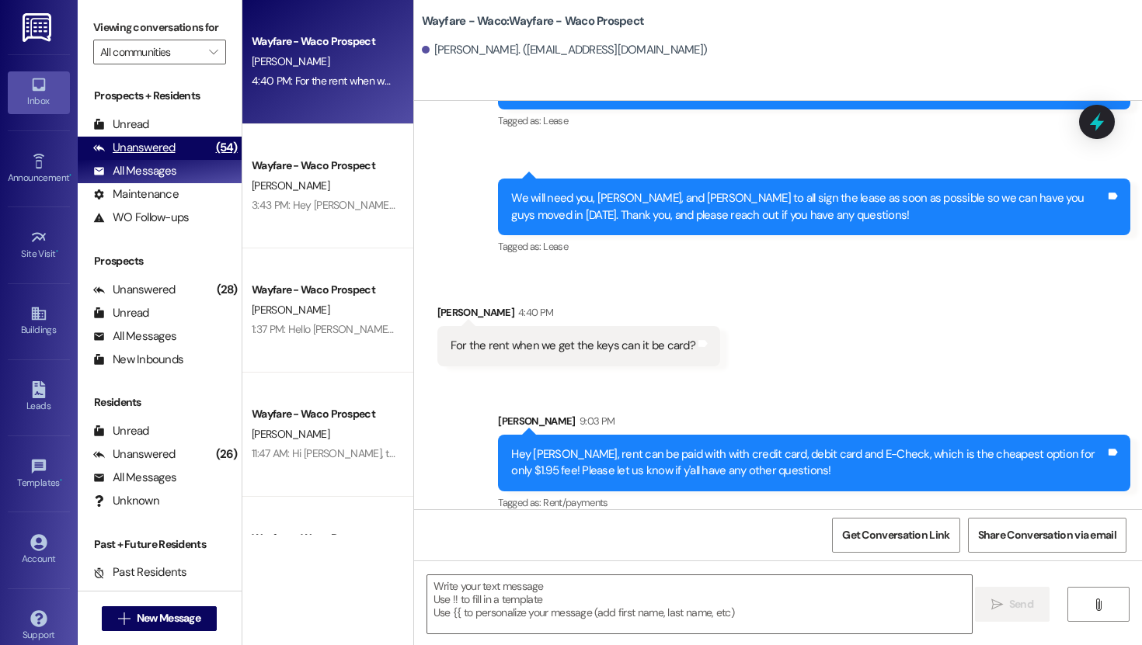
click at [152, 156] on div "Unanswered" at bounding box center [134, 148] width 82 height 16
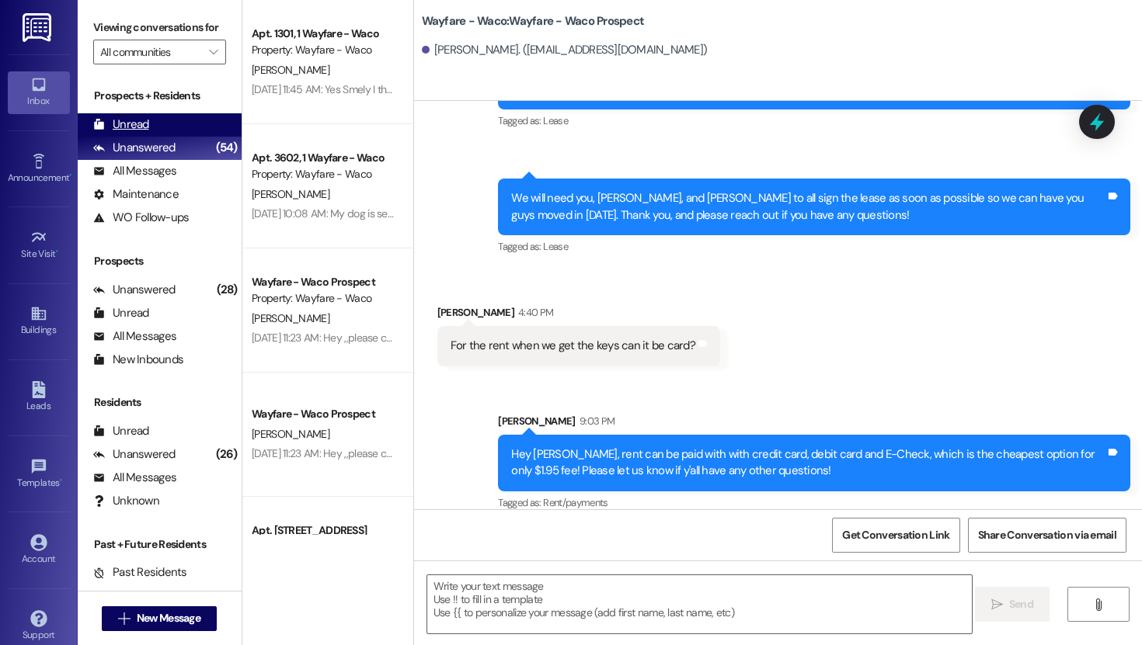
click at [149, 137] on div "Unread (0)" at bounding box center [160, 124] width 164 height 23
